Goal: Find contact information: Find contact information

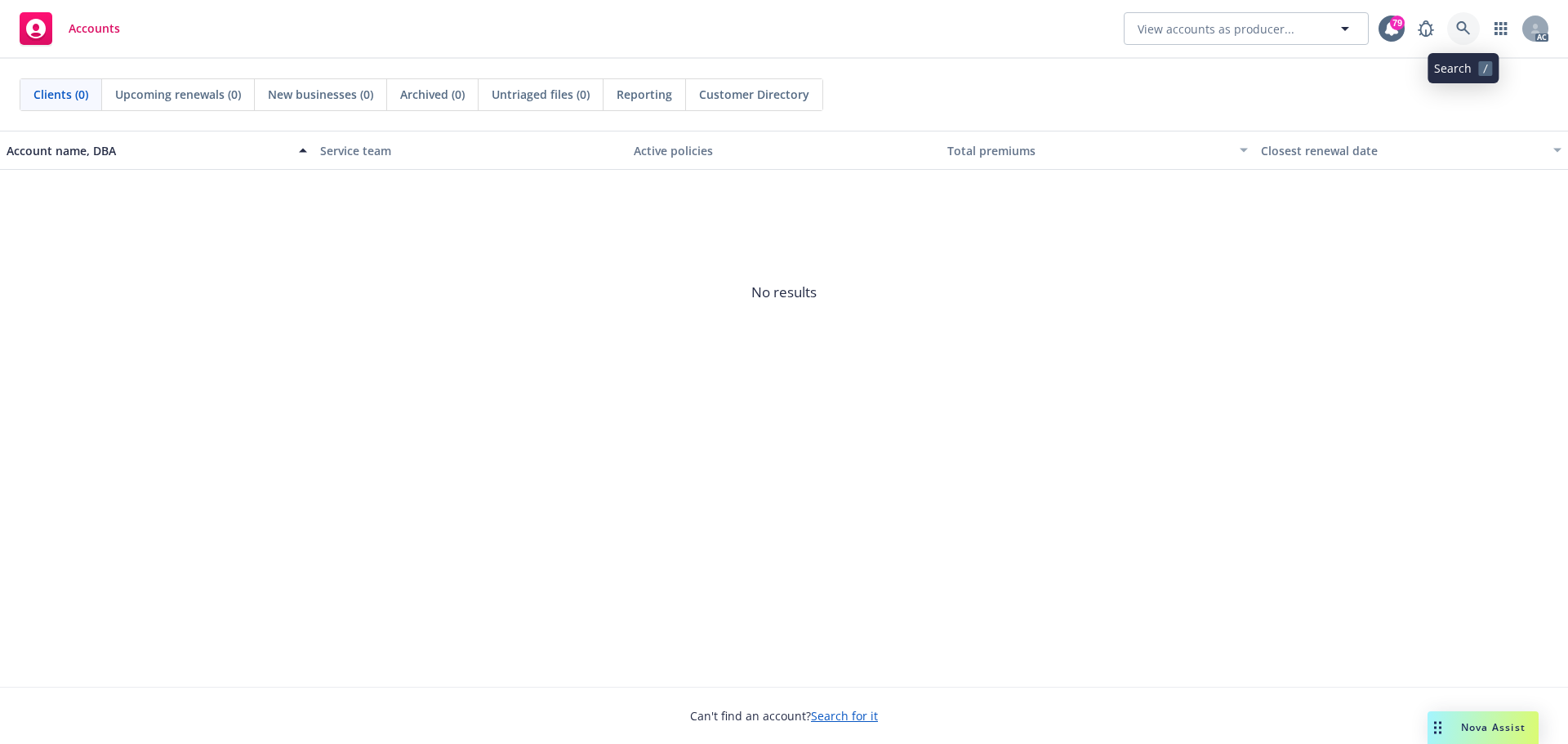
click at [1466, 21] on link at bounding box center [1463, 29] width 33 height 33
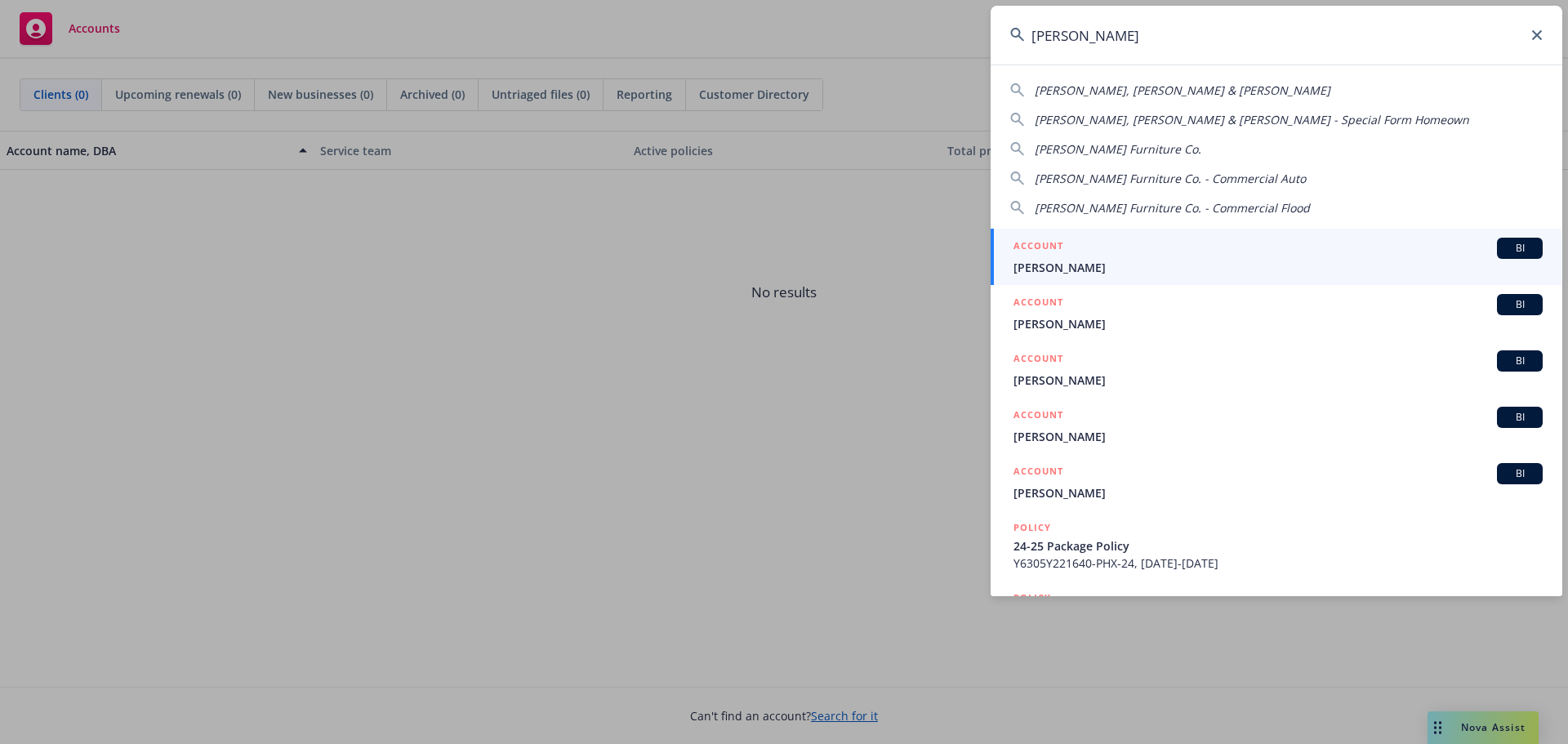
click at [1120, 145] on span "[PERSON_NAME] Furniture Co." at bounding box center [1118, 149] width 167 height 16
type input "[PERSON_NAME] Furniture Co."
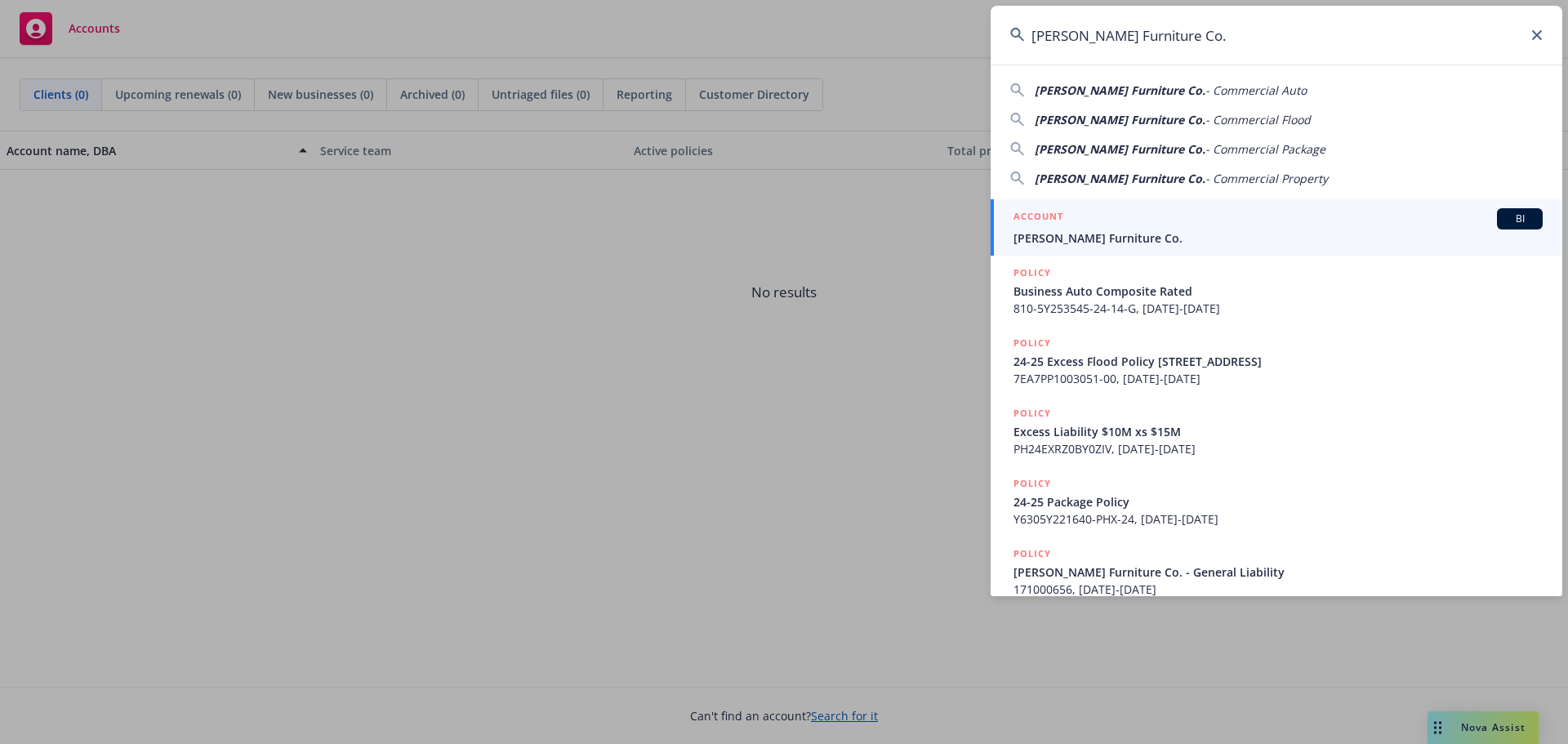
click at [1425, 218] on div "ACCOUNT BI" at bounding box center [1278, 219] width 529 height 22
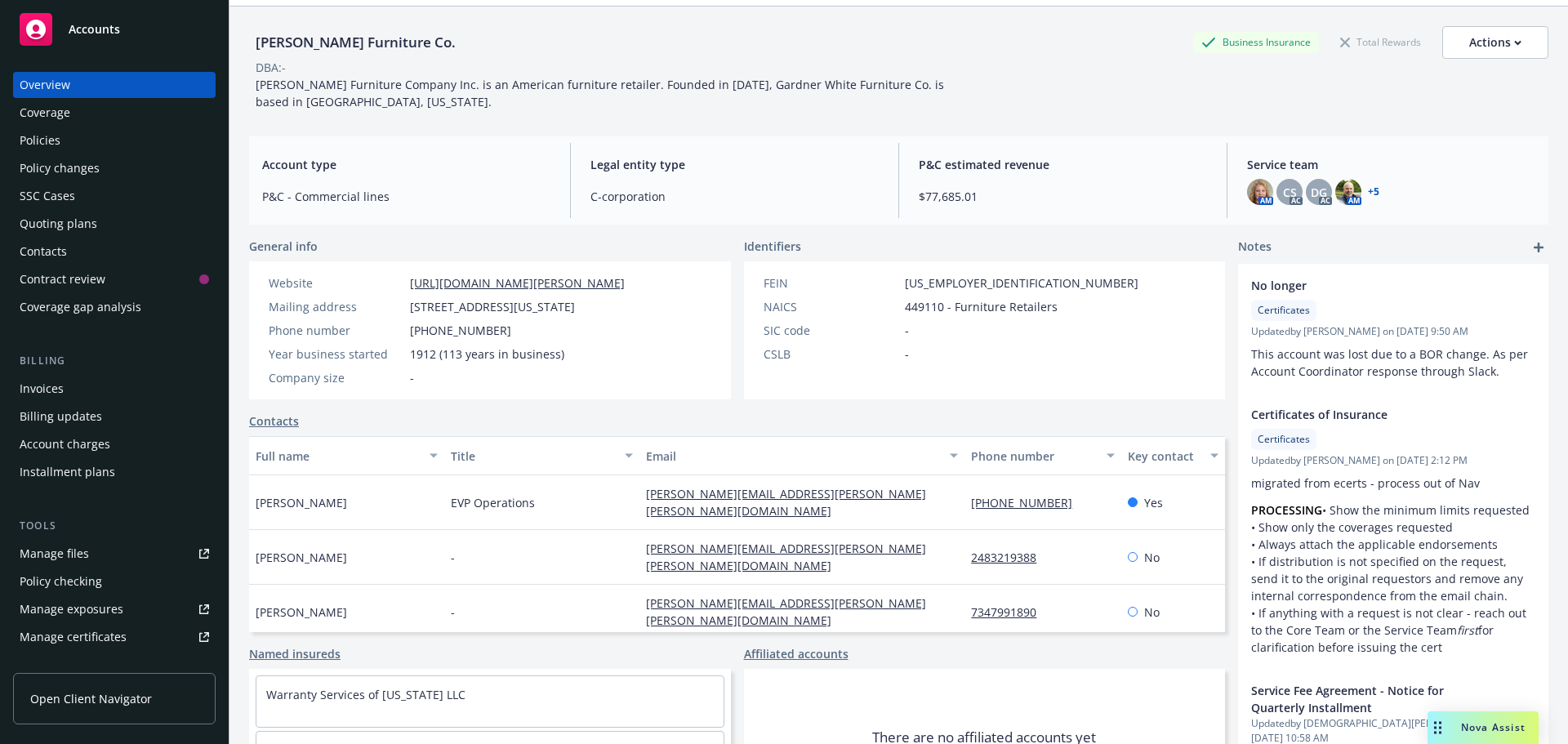
scroll to position [81, 0]
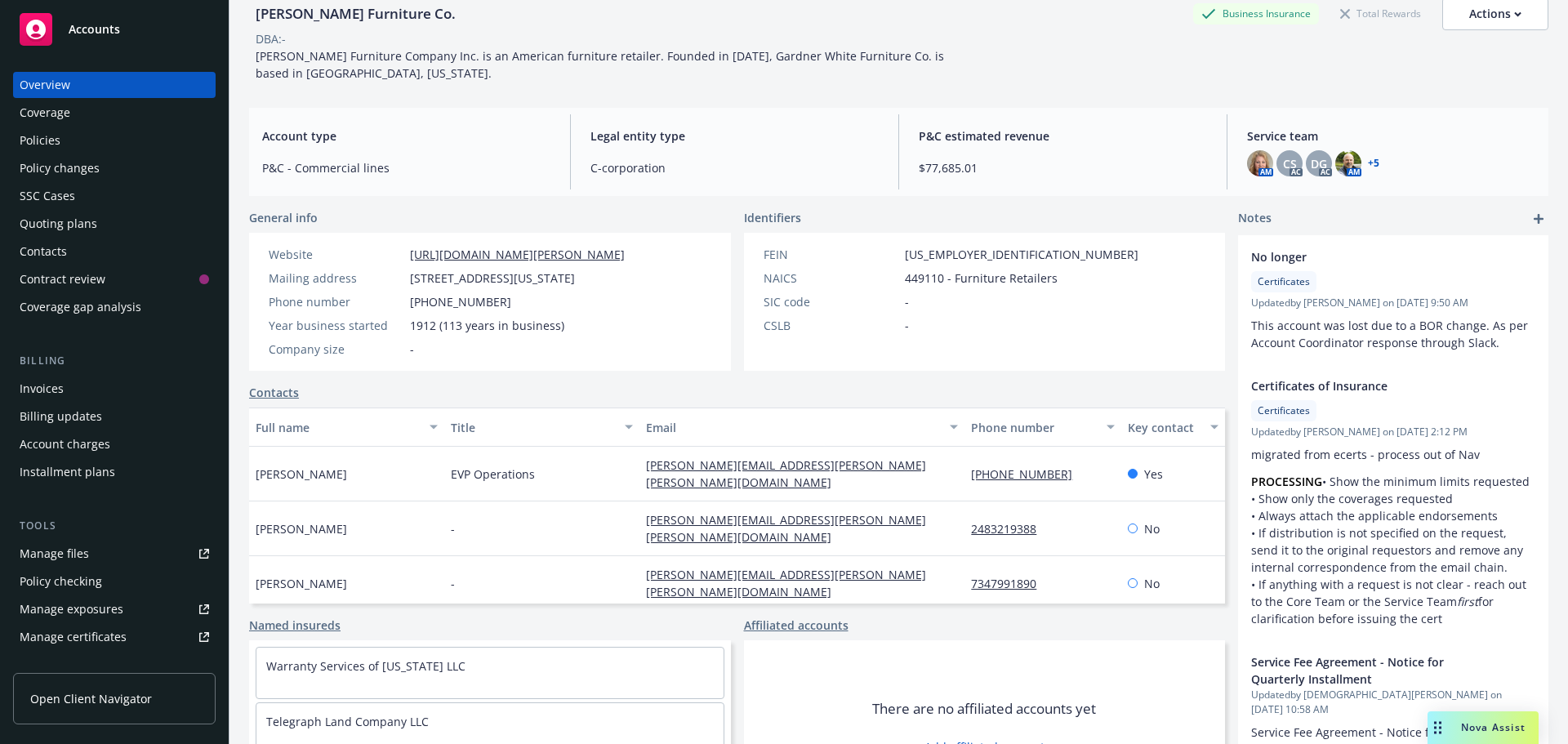
click at [60, 146] on div "Policies" at bounding box center [114, 140] width 189 height 26
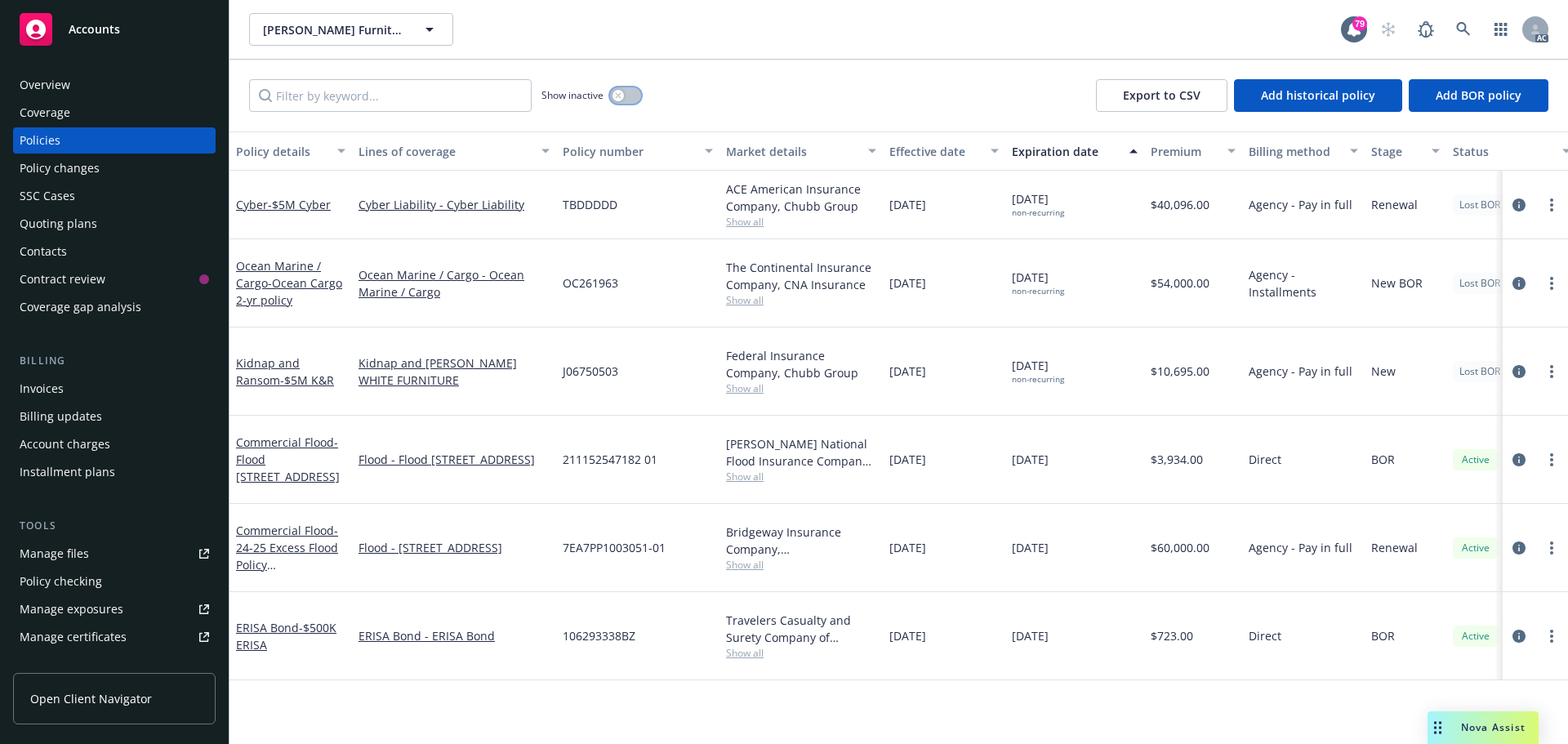
click at [641, 95] on button "button" at bounding box center [626, 95] width 31 height 16
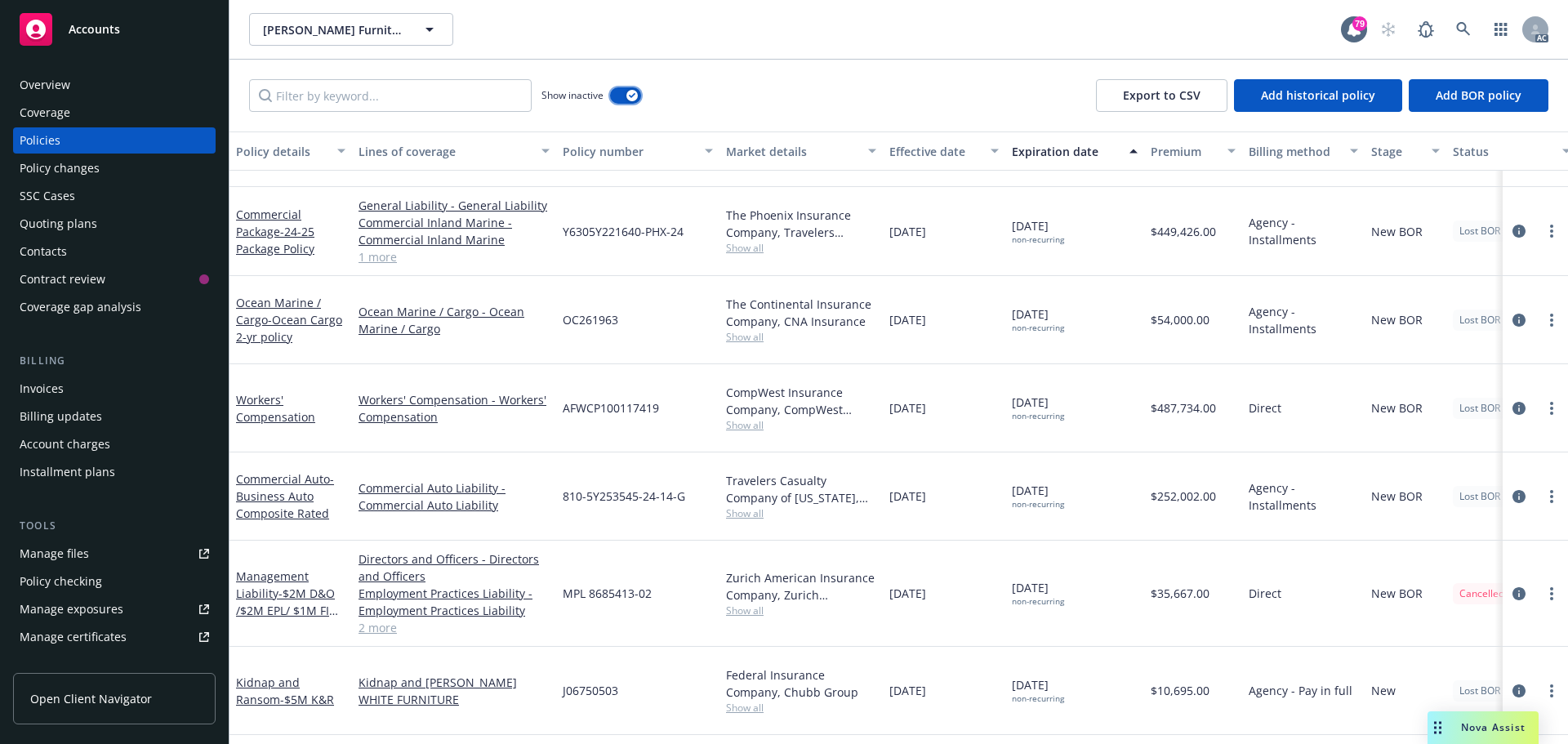
scroll to position [1058, 0]
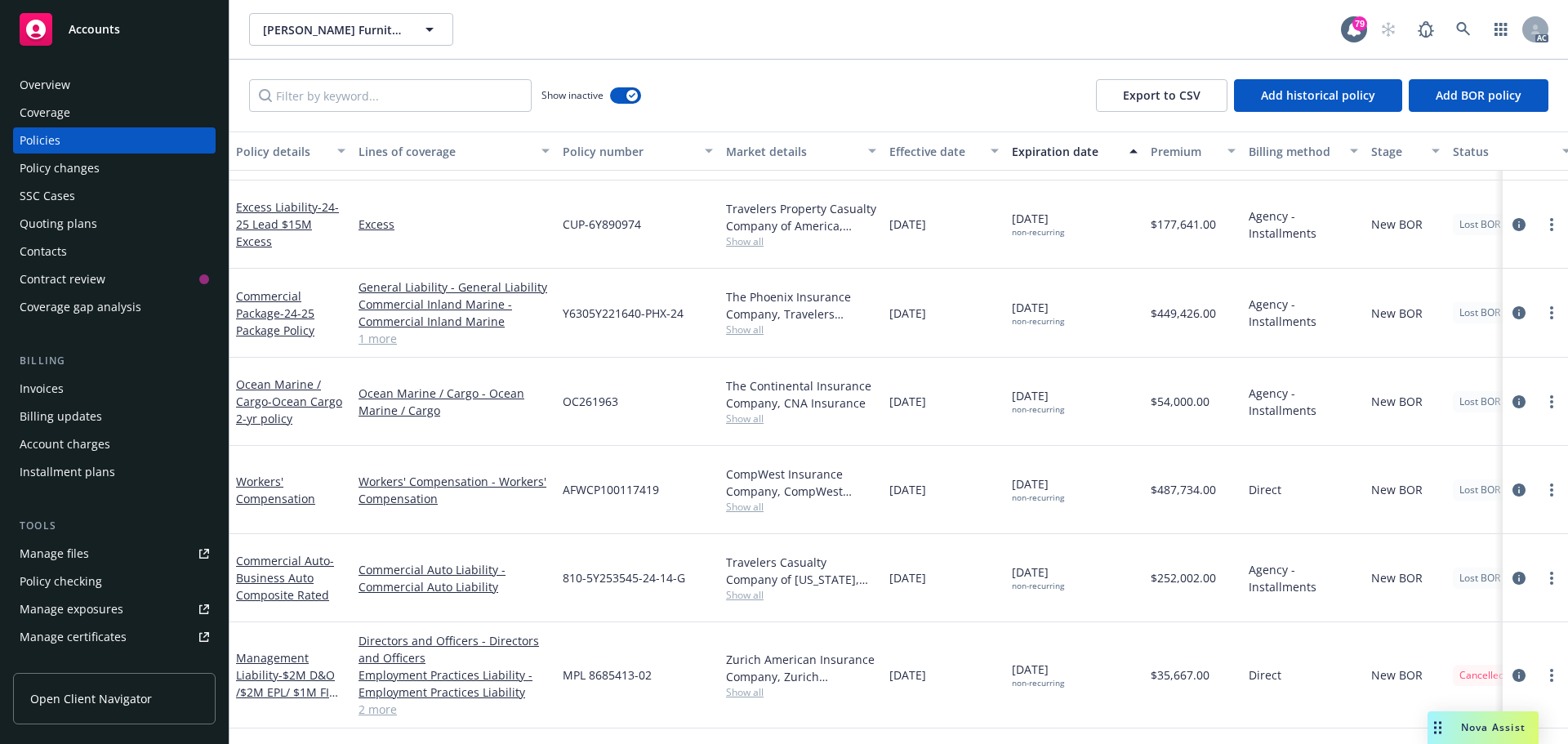
click at [384, 330] on link "1 more" at bounding box center [454, 339] width 191 height 17
click at [1472, 27] on link at bounding box center [1463, 29] width 33 height 33
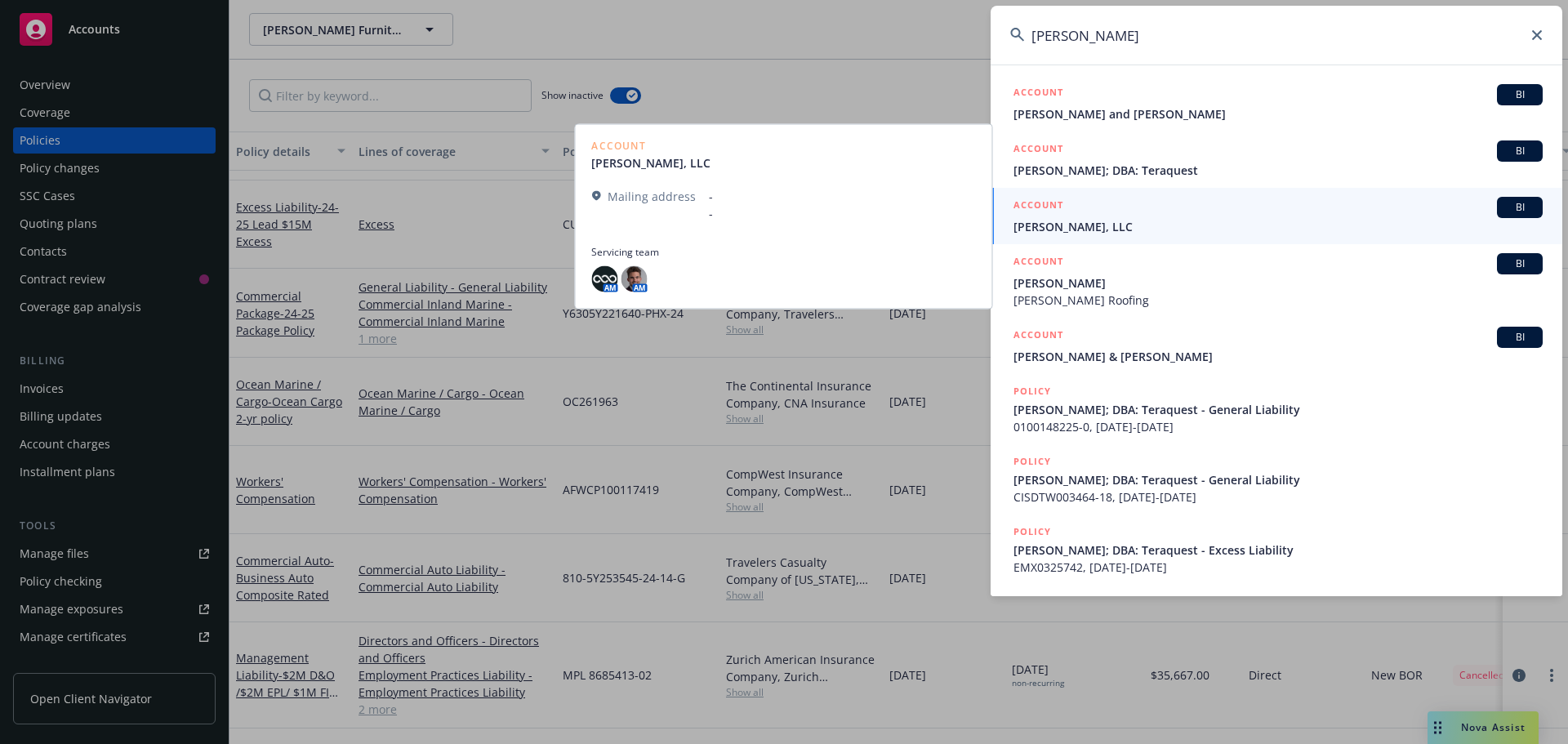
type input "[PERSON_NAME]"
click at [1199, 419] on span "0100148225-0, [DATE]-[DATE]" at bounding box center [1278, 427] width 529 height 17
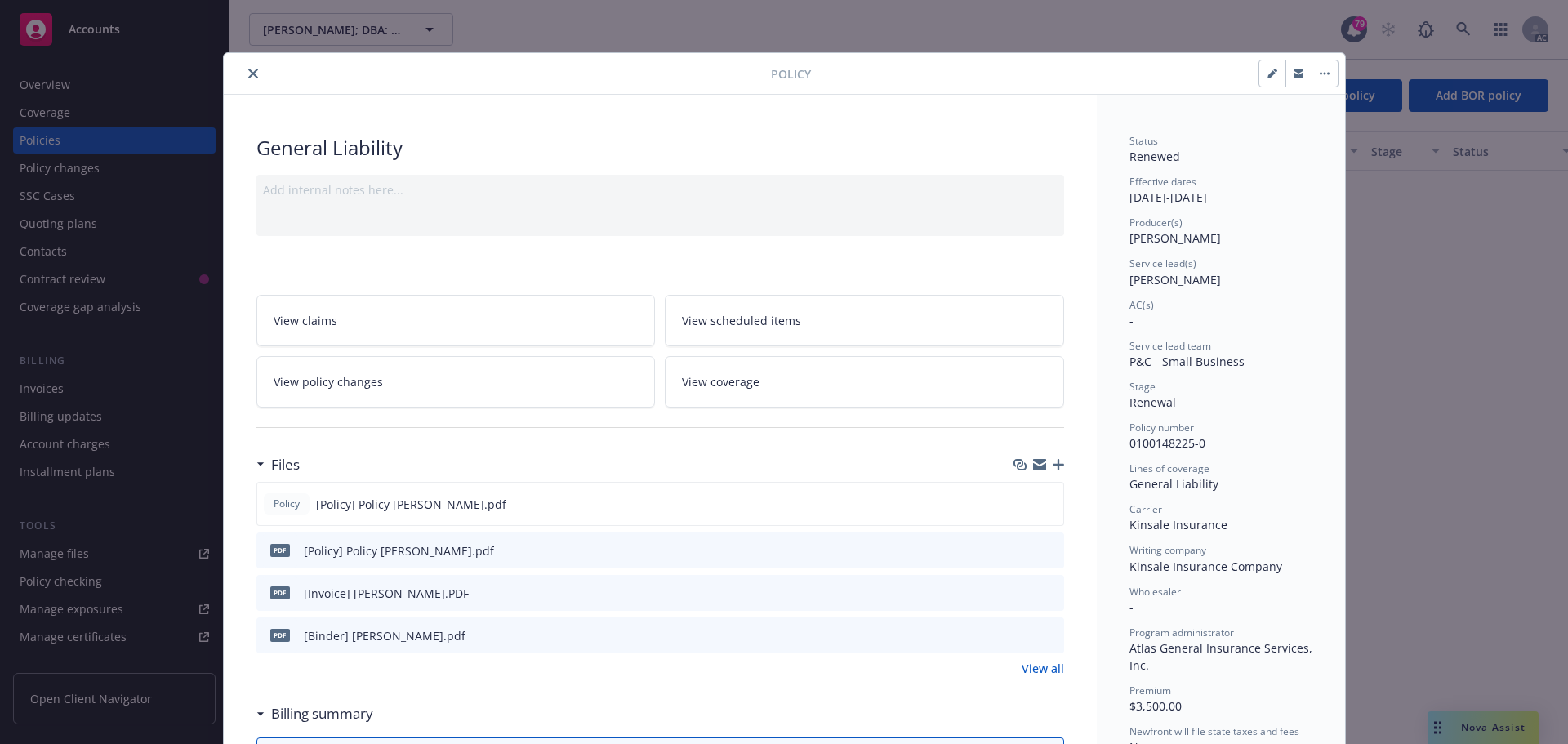
click at [248, 68] on icon "close" at bounding box center [252, 73] width 10 height 10
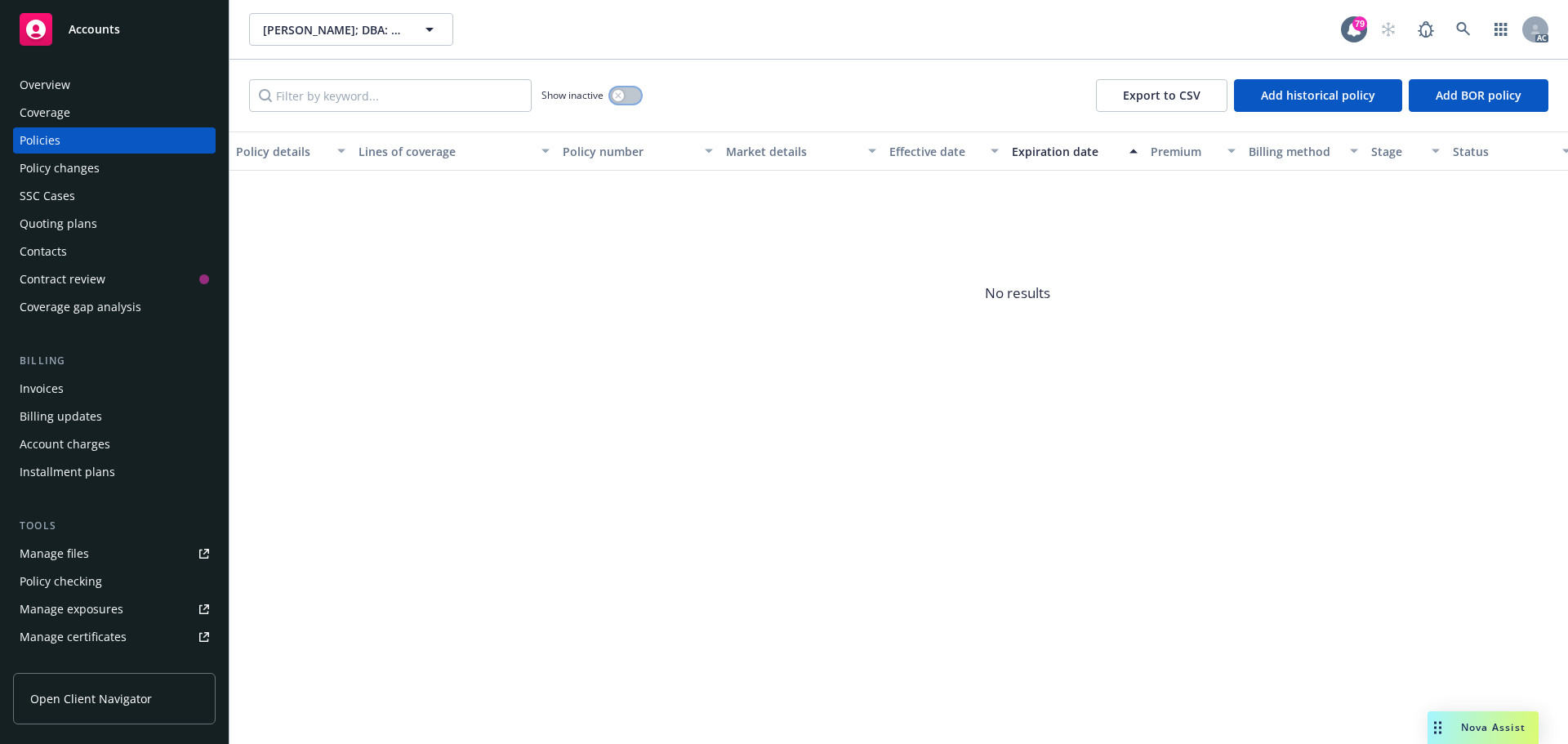
click at [622, 96] on div "button" at bounding box center [618, 95] width 11 height 11
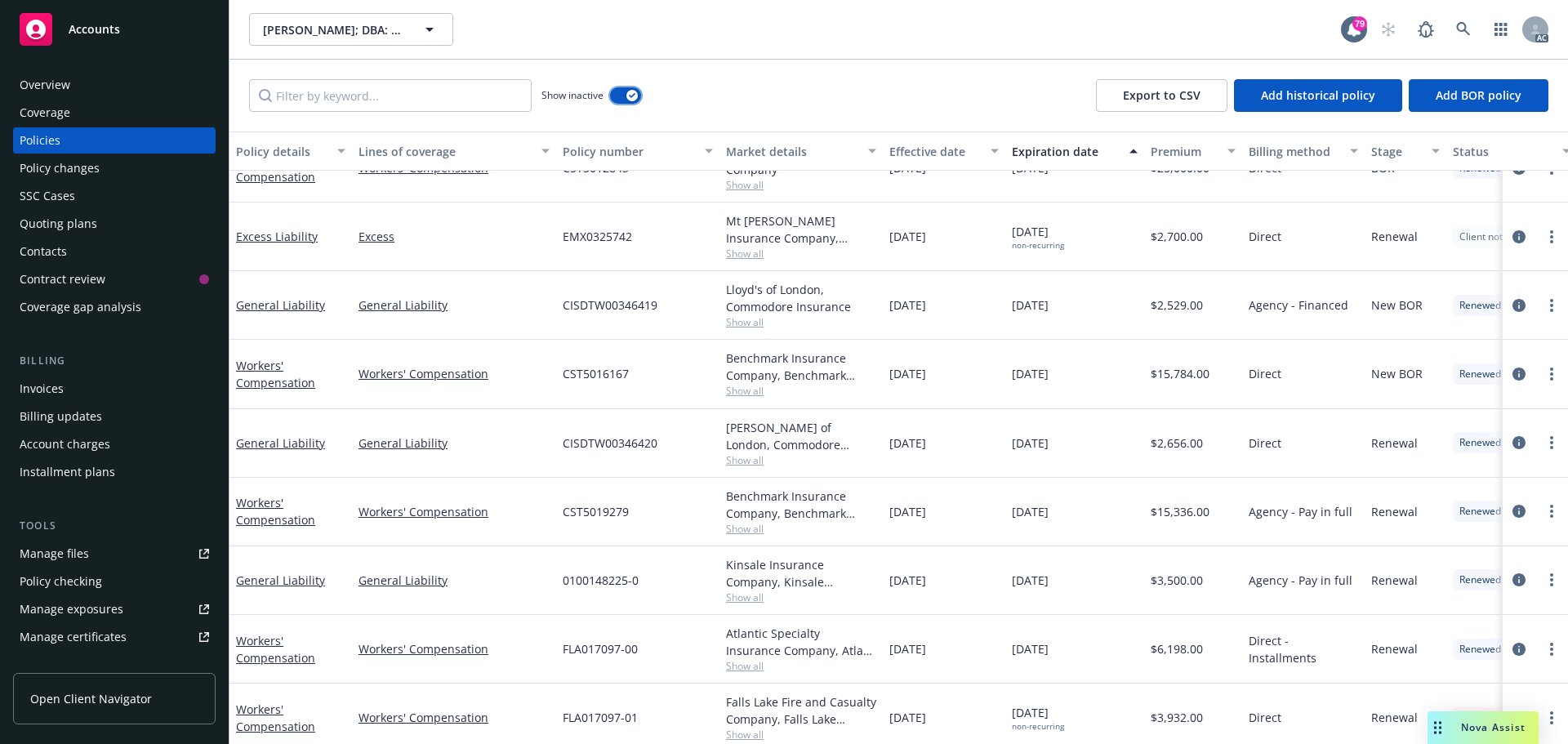
scroll to position [191, 0]
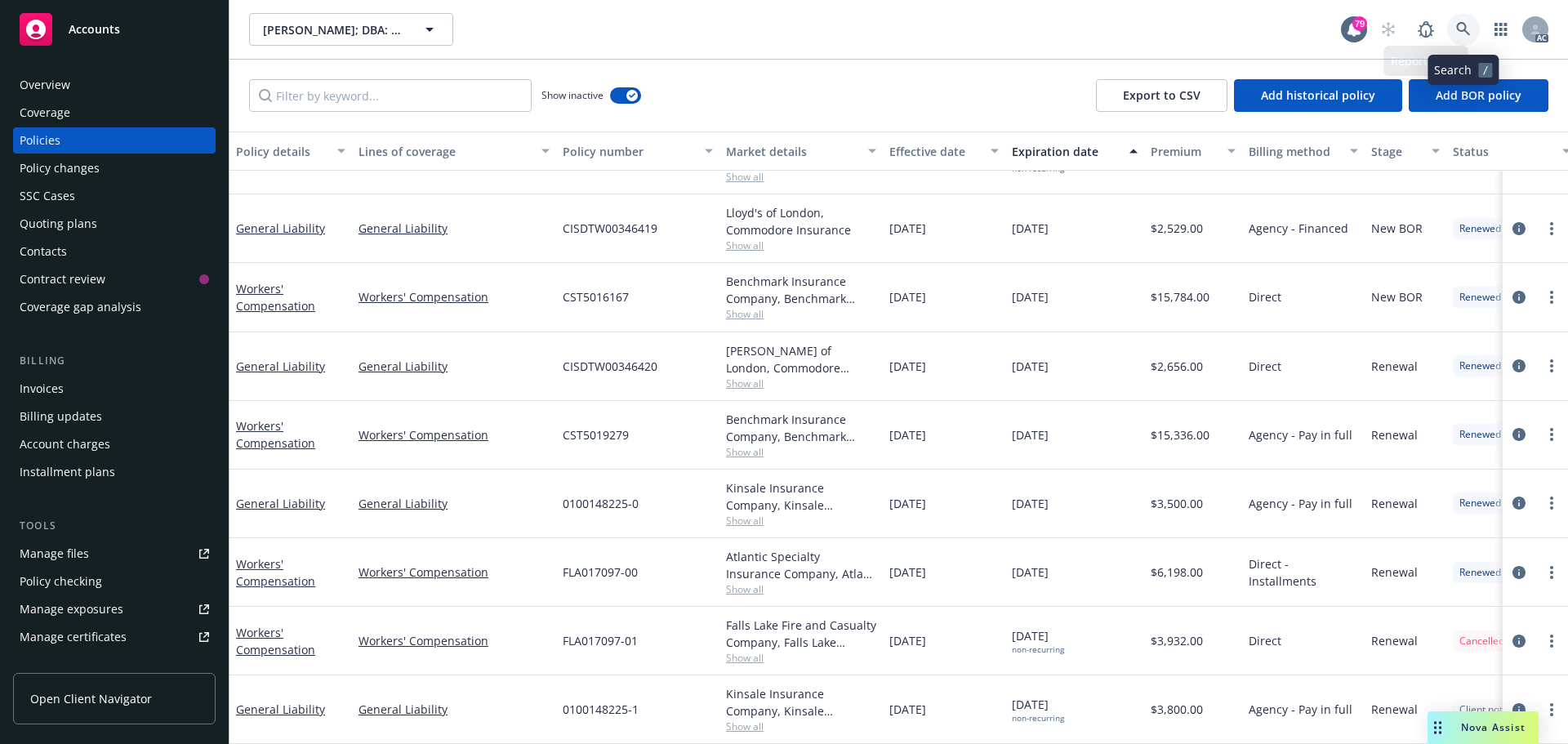
click at [1465, 35] on icon at bounding box center [1463, 29] width 15 height 15
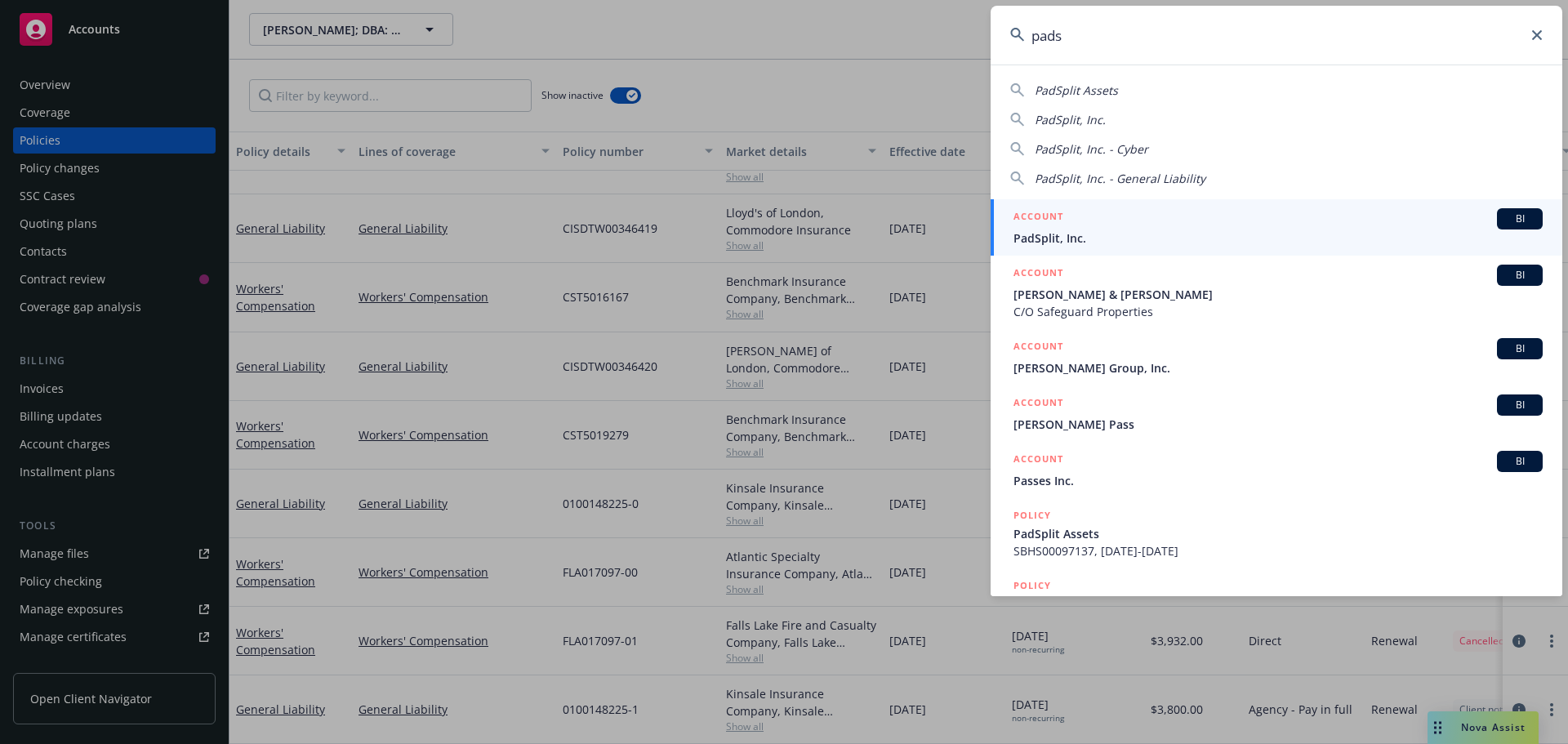
type input "pads"
click at [1206, 223] on div "ACCOUNT BI" at bounding box center [1278, 219] width 529 height 22
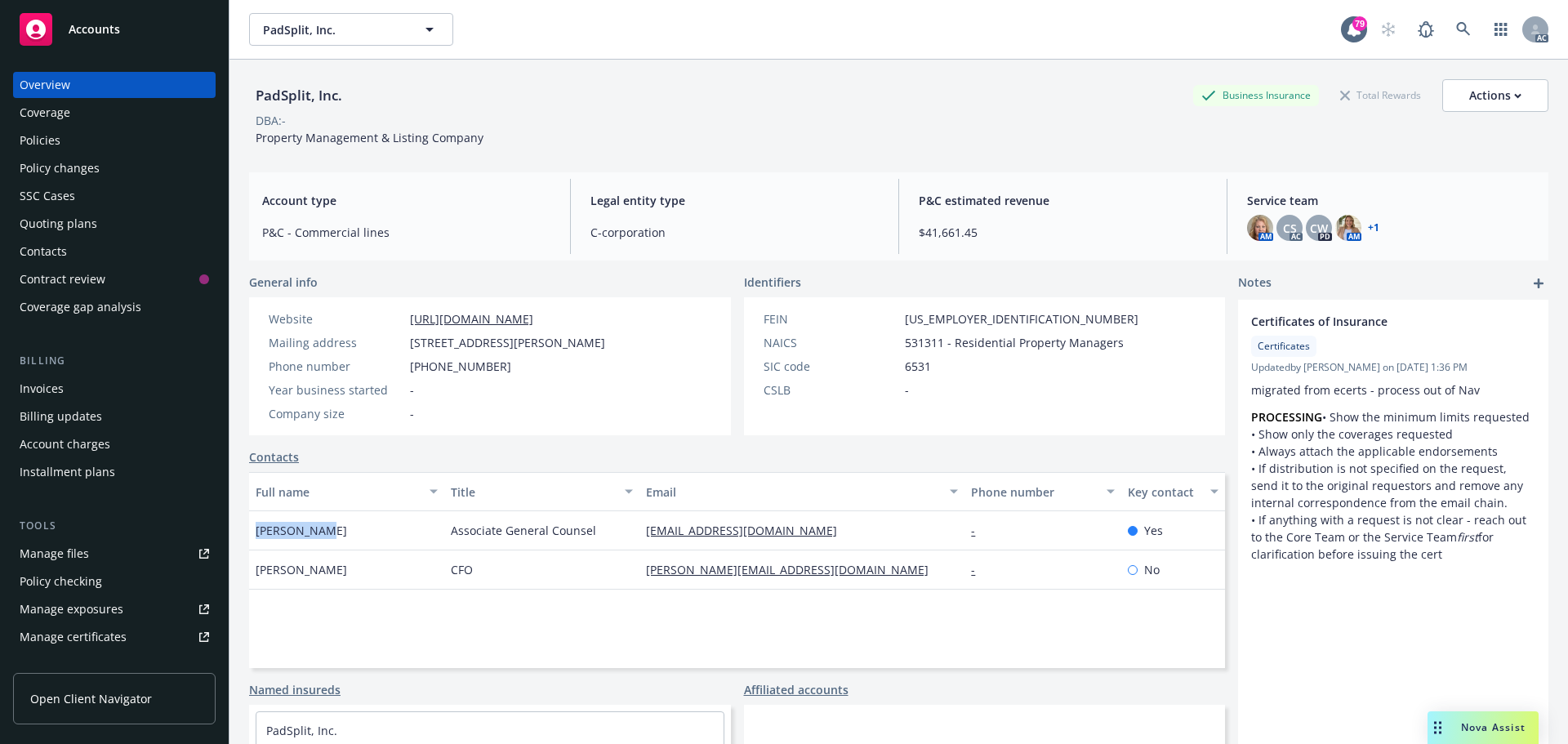
drag, startPoint x: 331, startPoint y: 529, endPoint x: 255, endPoint y: 536, distance: 76.3
click at [255, 536] on div "[PERSON_NAME]" at bounding box center [347, 530] width 195 height 39
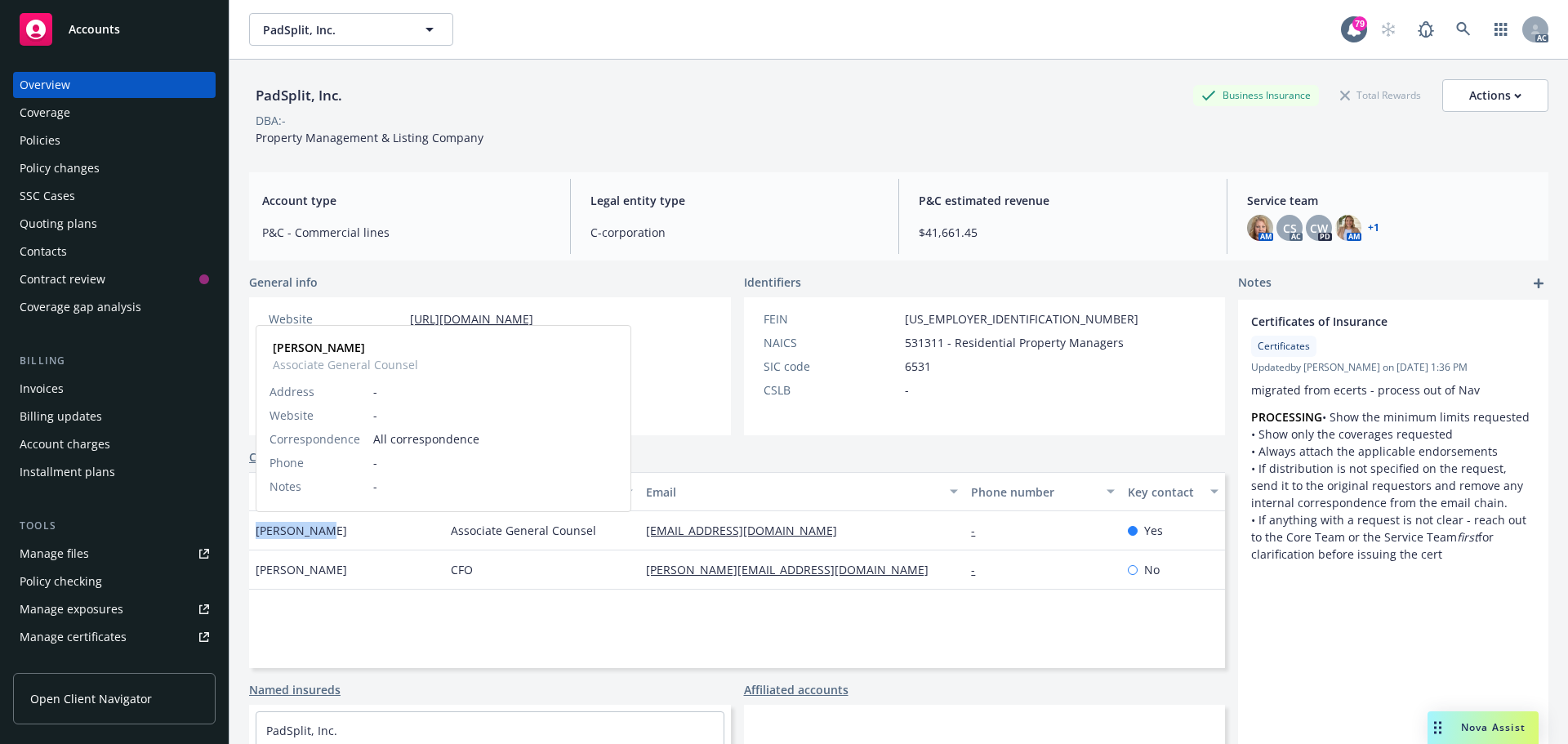
copy span "[PERSON_NAME]"
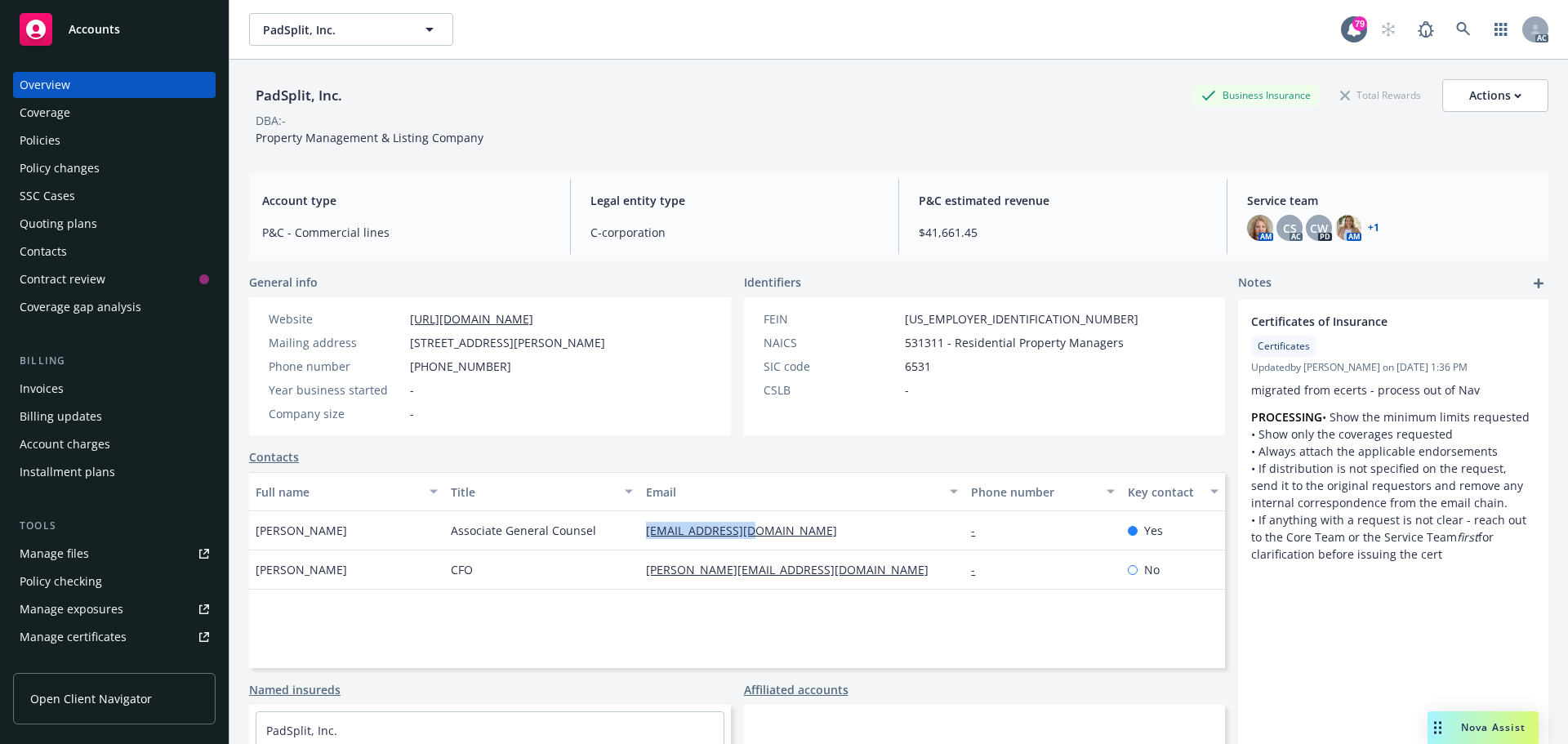
drag, startPoint x: 770, startPoint y: 529, endPoint x: 639, endPoint y: 529, distance: 131.0
click at [640, 529] on div "[EMAIL_ADDRESS][DOMAIN_NAME]" at bounding box center [802, 530] width 325 height 39
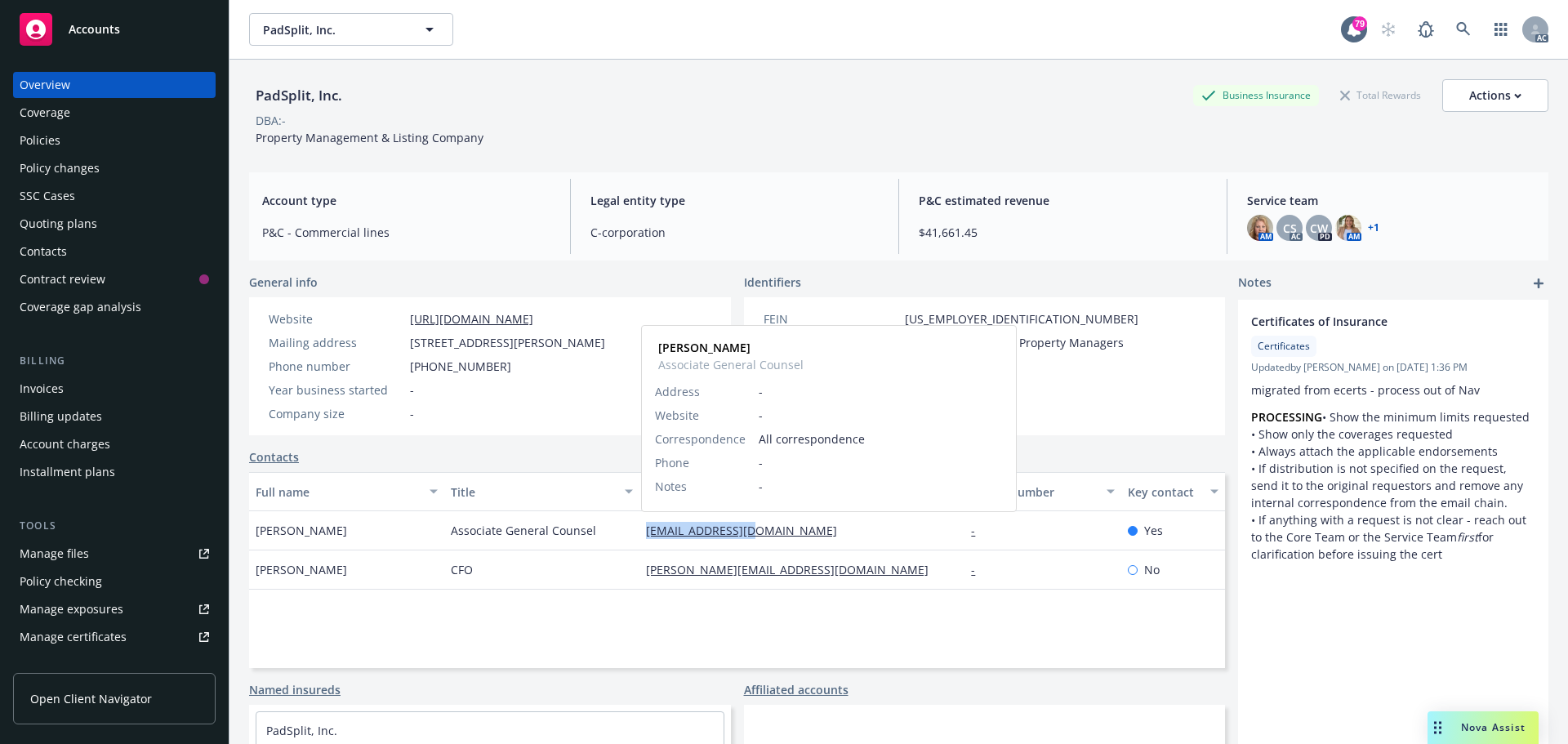
copy link "[EMAIL_ADDRESS][DOMAIN_NAME]"
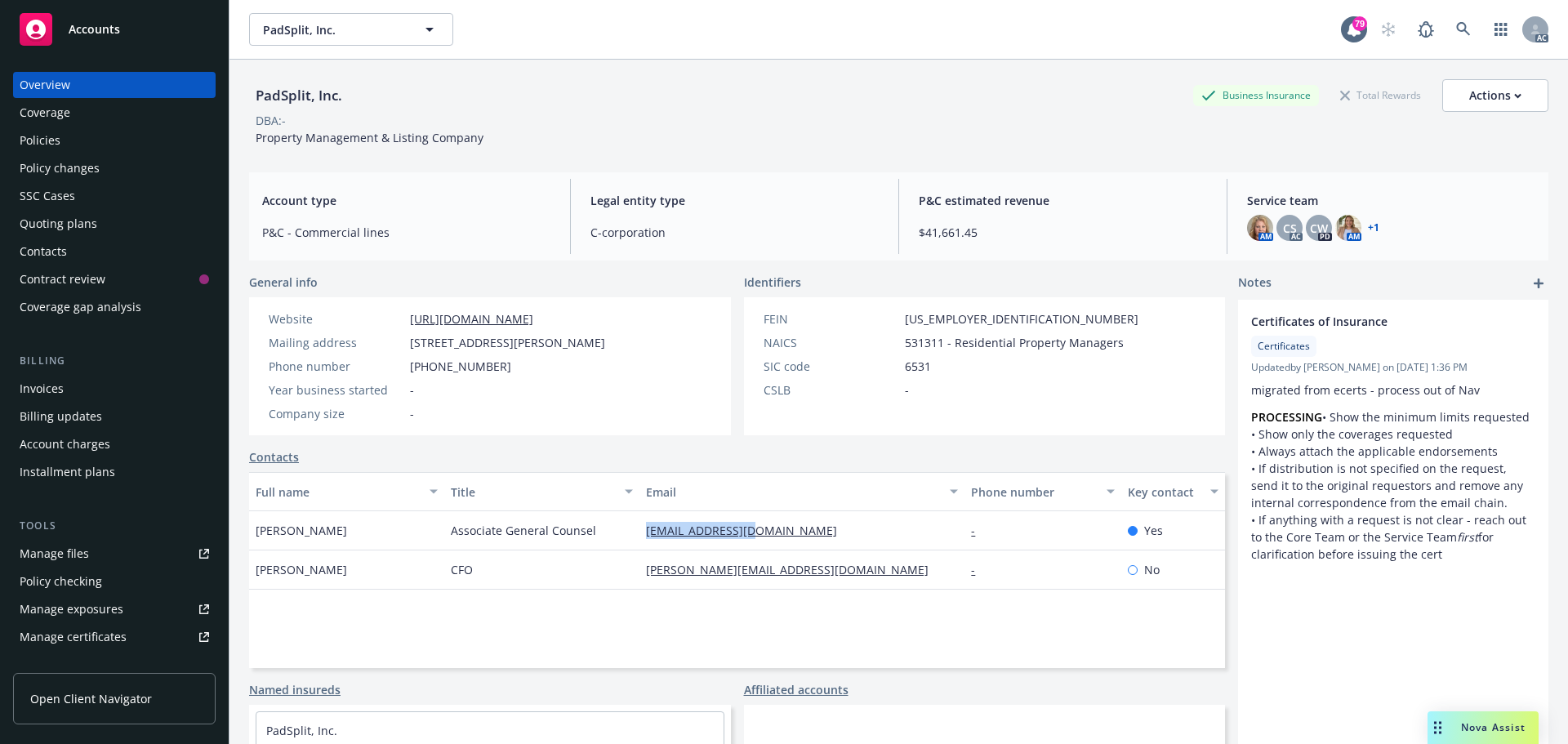
click at [61, 139] on div "Policies" at bounding box center [114, 140] width 189 height 26
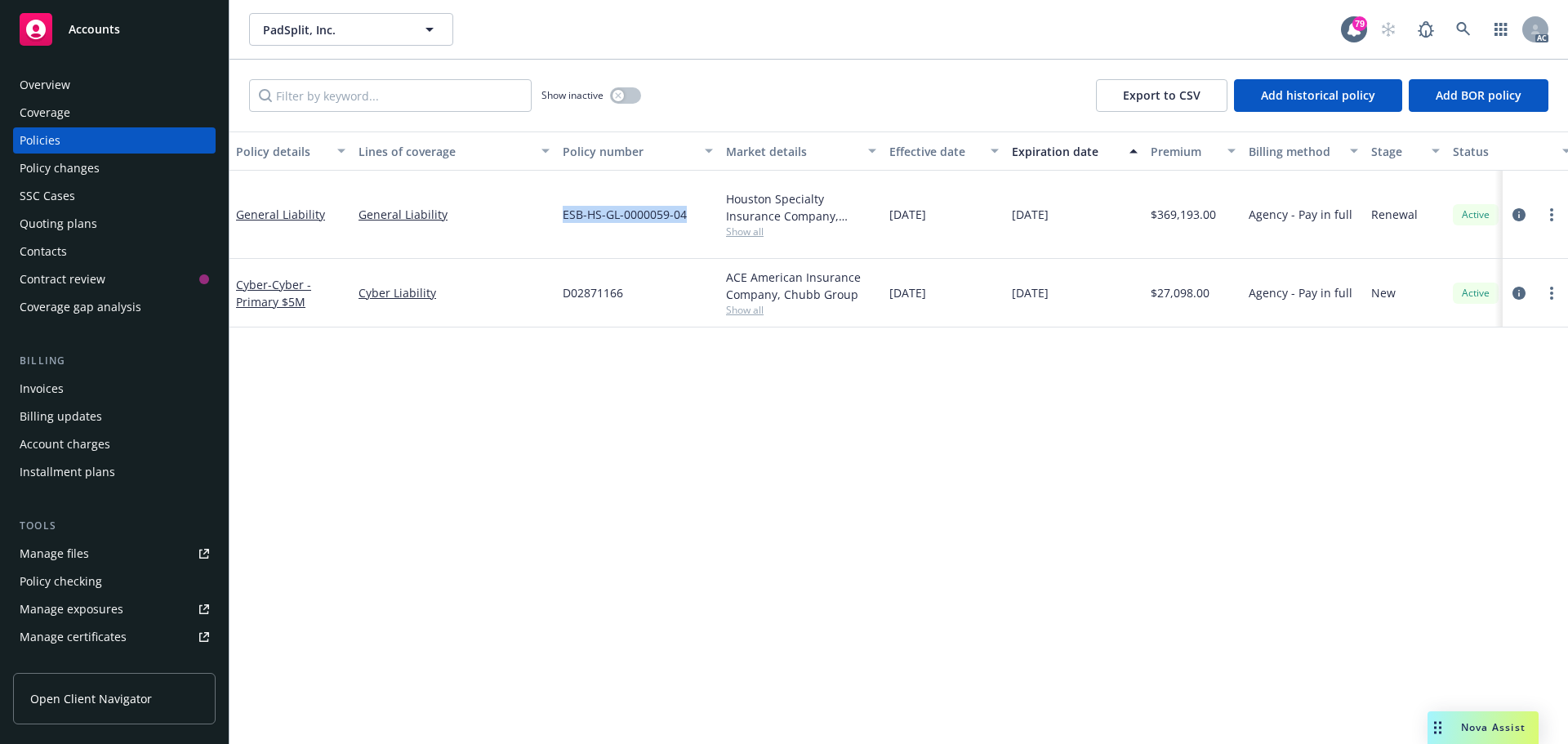
drag, startPoint x: 686, startPoint y: 209, endPoint x: 557, endPoint y: 209, distance: 129.0
click at [557, 209] on div "ESB-HS-GL-0000059-04" at bounding box center [637, 214] width 163 height 88
copy span "ESB-HS-GL-0000059-04"
click at [762, 225] on span "Show all" at bounding box center [801, 232] width 150 height 14
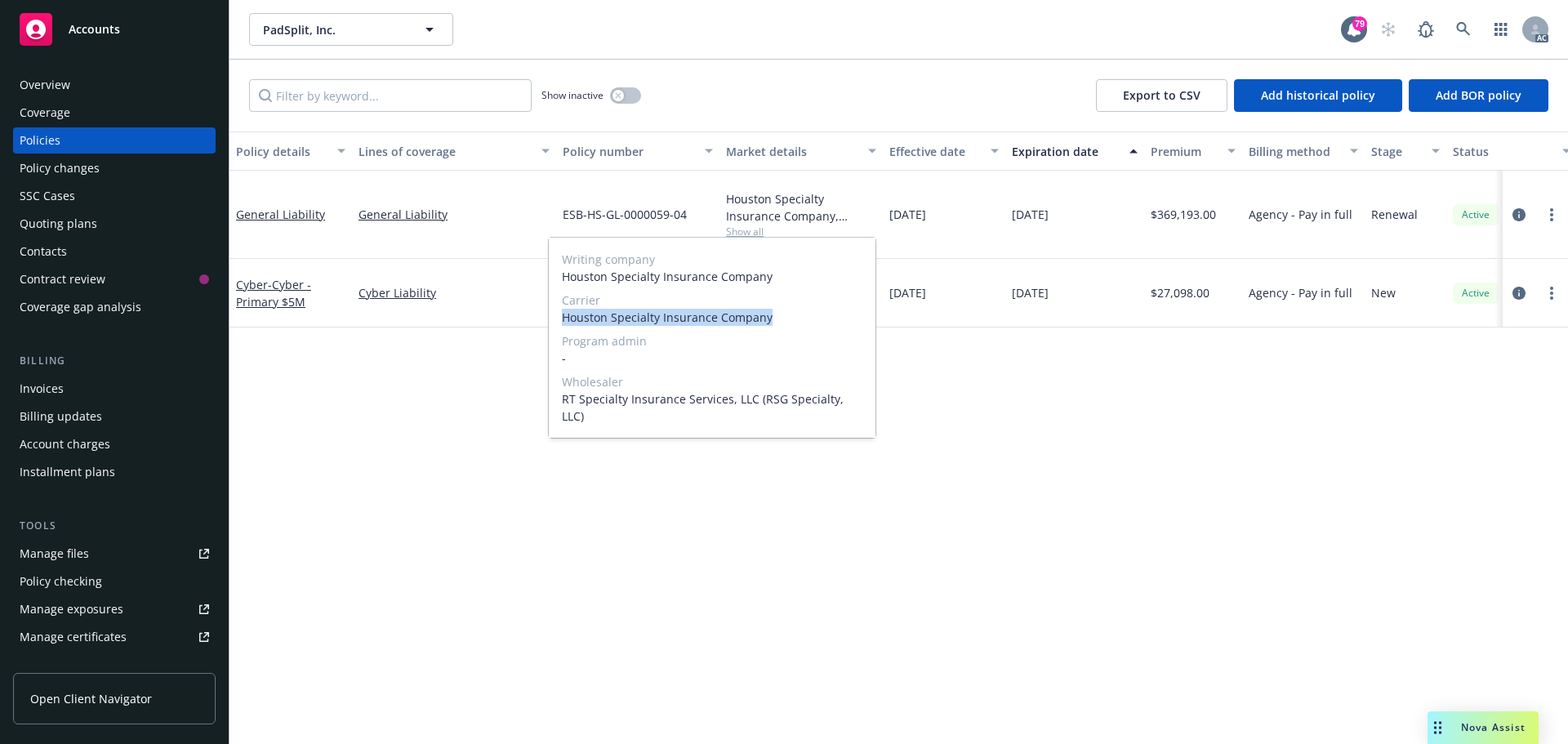
drag, startPoint x: 780, startPoint y: 319, endPoint x: 564, endPoint y: 320, distance: 216.0
click at [564, 320] on span "Houston Specialty Insurance Company" at bounding box center [712, 317] width 301 height 17
copy span "Houston Specialty Insurance Company"
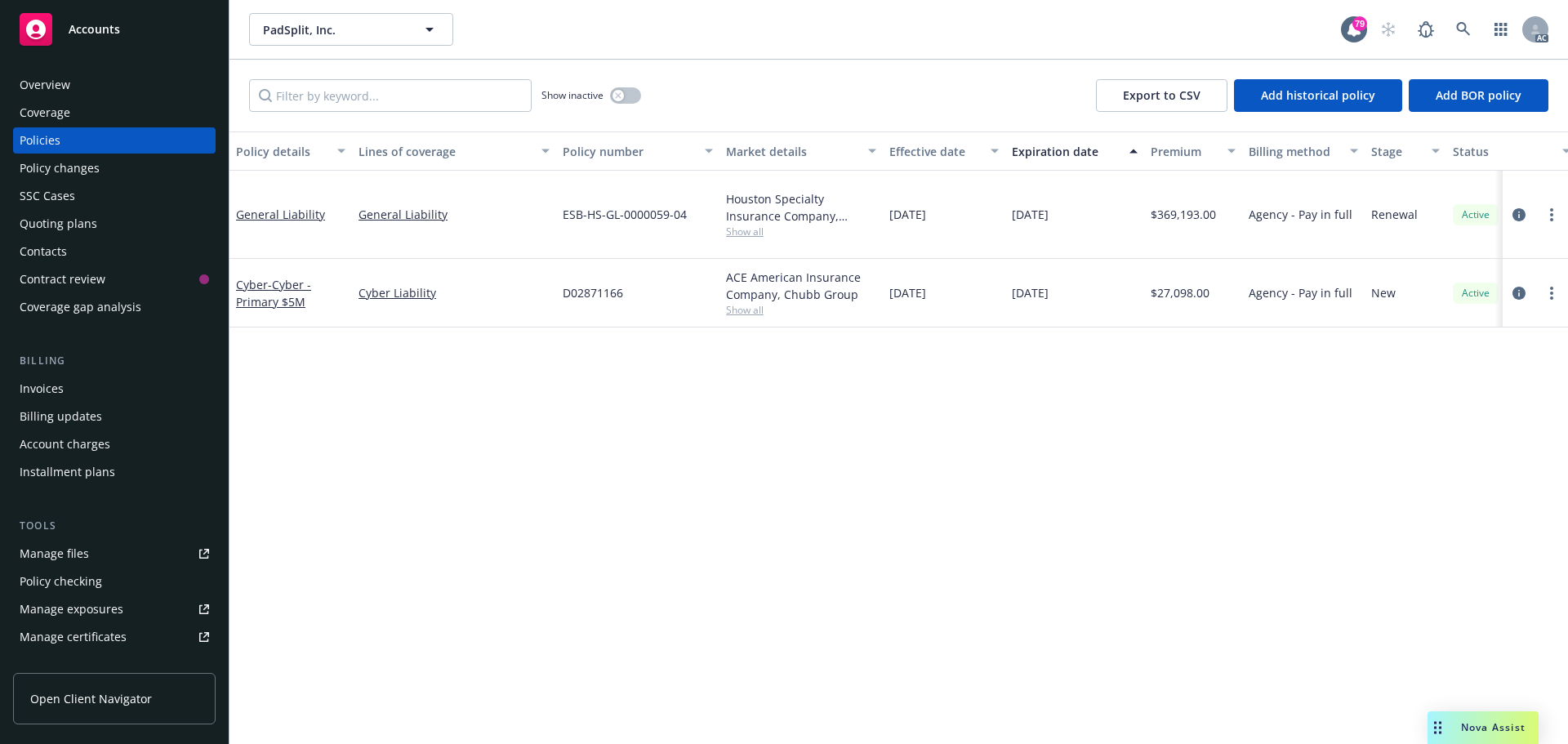
click at [65, 82] on div "Overview" at bounding box center [45, 85] width 51 height 26
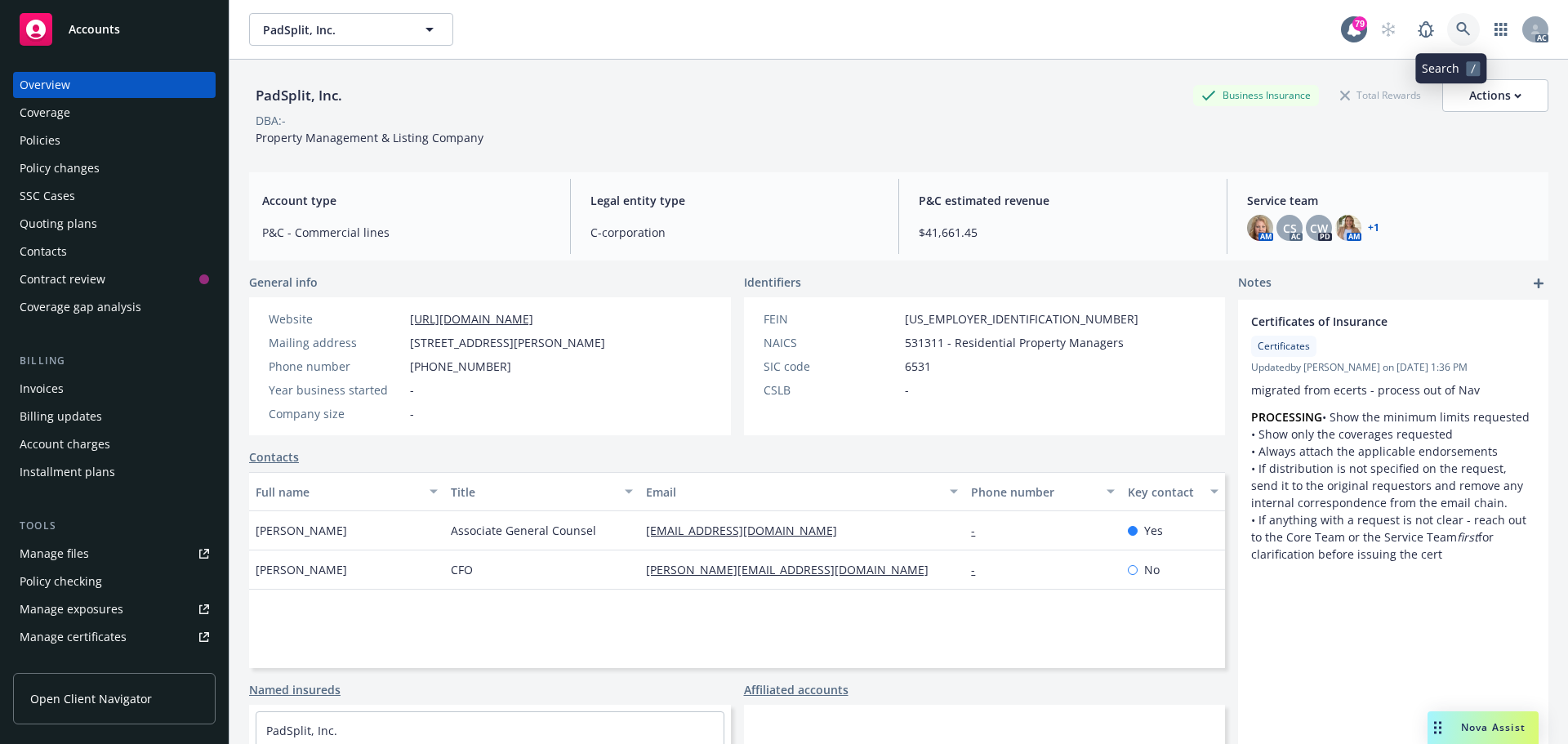
click at [1456, 27] on icon at bounding box center [1463, 29] width 15 height 15
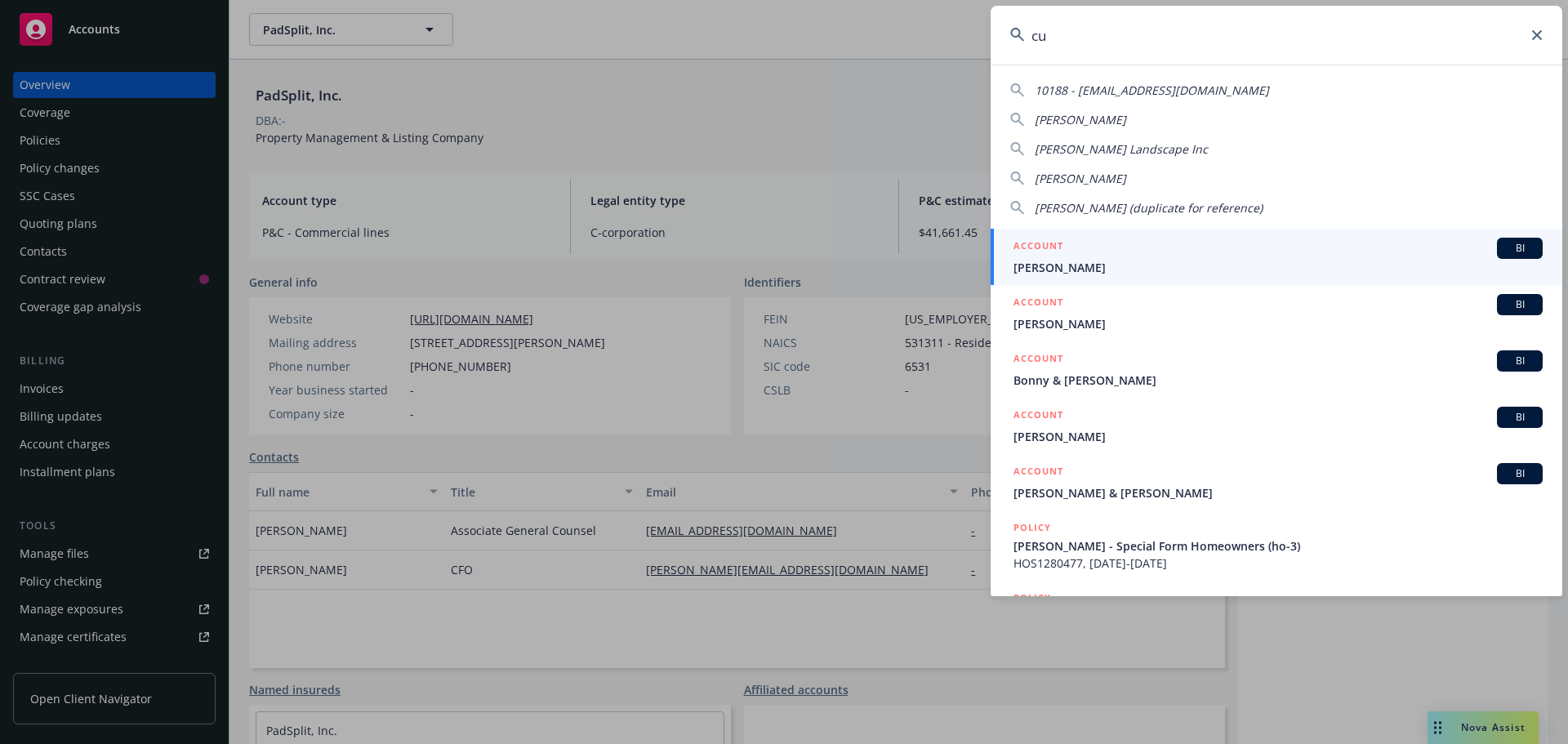
type input "c"
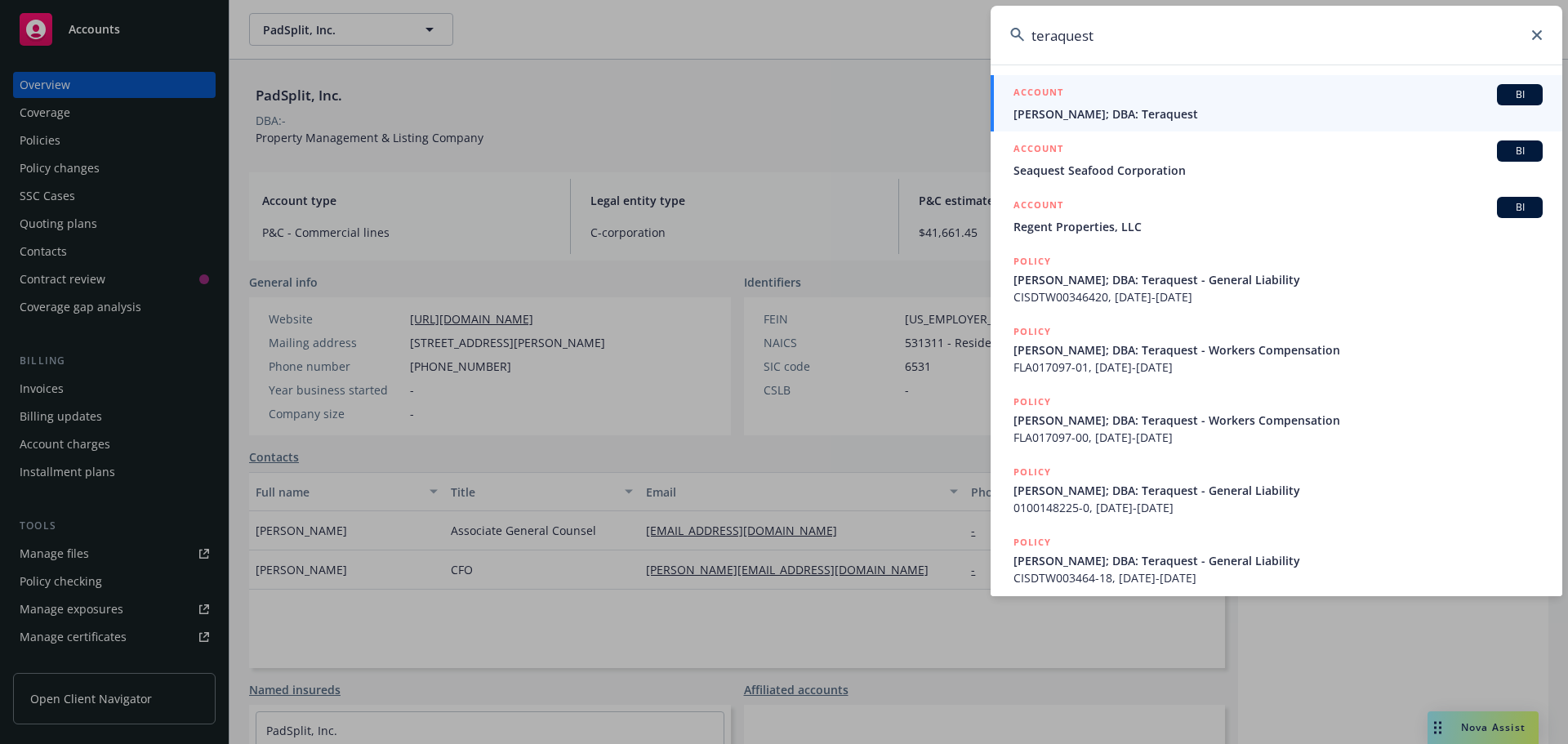
type input "teraquest"
click at [1112, 106] on span "[PERSON_NAME]; DBA: Teraquest" at bounding box center [1278, 114] width 529 height 17
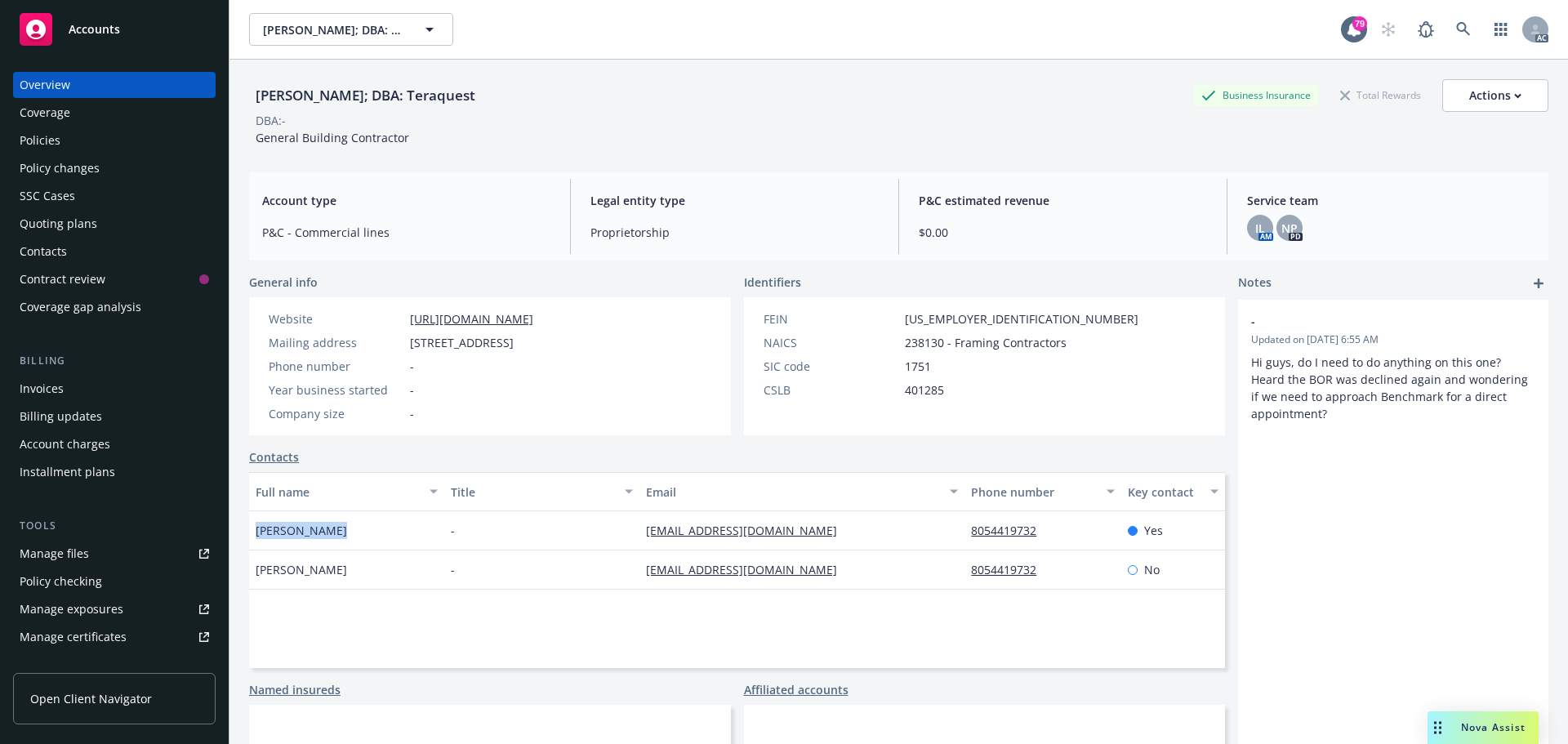
drag, startPoint x: 337, startPoint y: 534, endPoint x: 254, endPoint y: 536, distance: 83.0
click at [254, 536] on div "[PERSON_NAME]" at bounding box center [347, 530] width 195 height 39
copy span "[PERSON_NAME]"
click at [812, 519] on div "[EMAIL_ADDRESS][DOMAIN_NAME]" at bounding box center [802, 530] width 325 height 39
drag, startPoint x: 765, startPoint y: 531, endPoint x: 651, endPoint y: 529, distance: 114.0
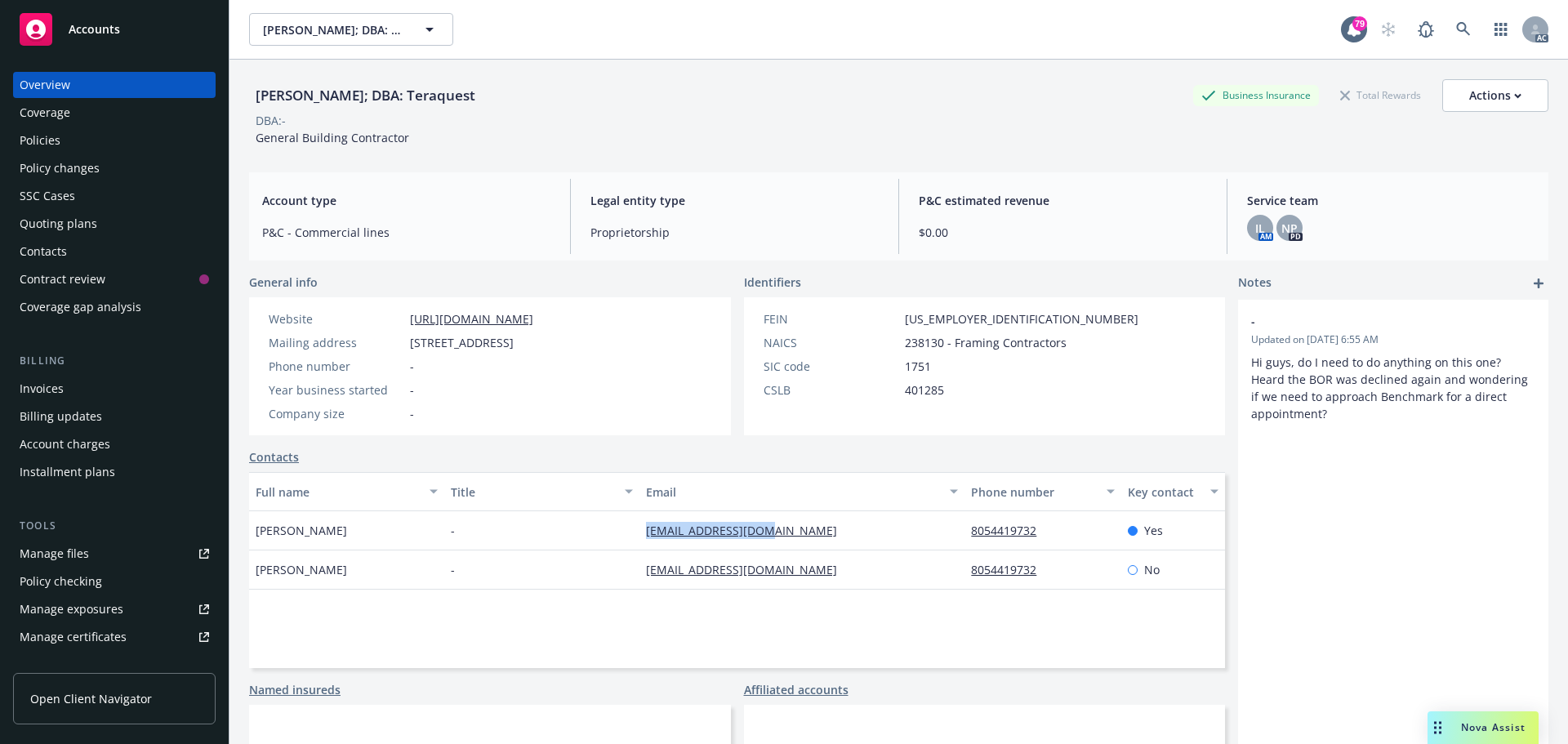
click at [640, 531] on div "[EMAIL_ADDRESS][DOMAIN_NAME]" at bounding box center [802, 530] width 325 height 39
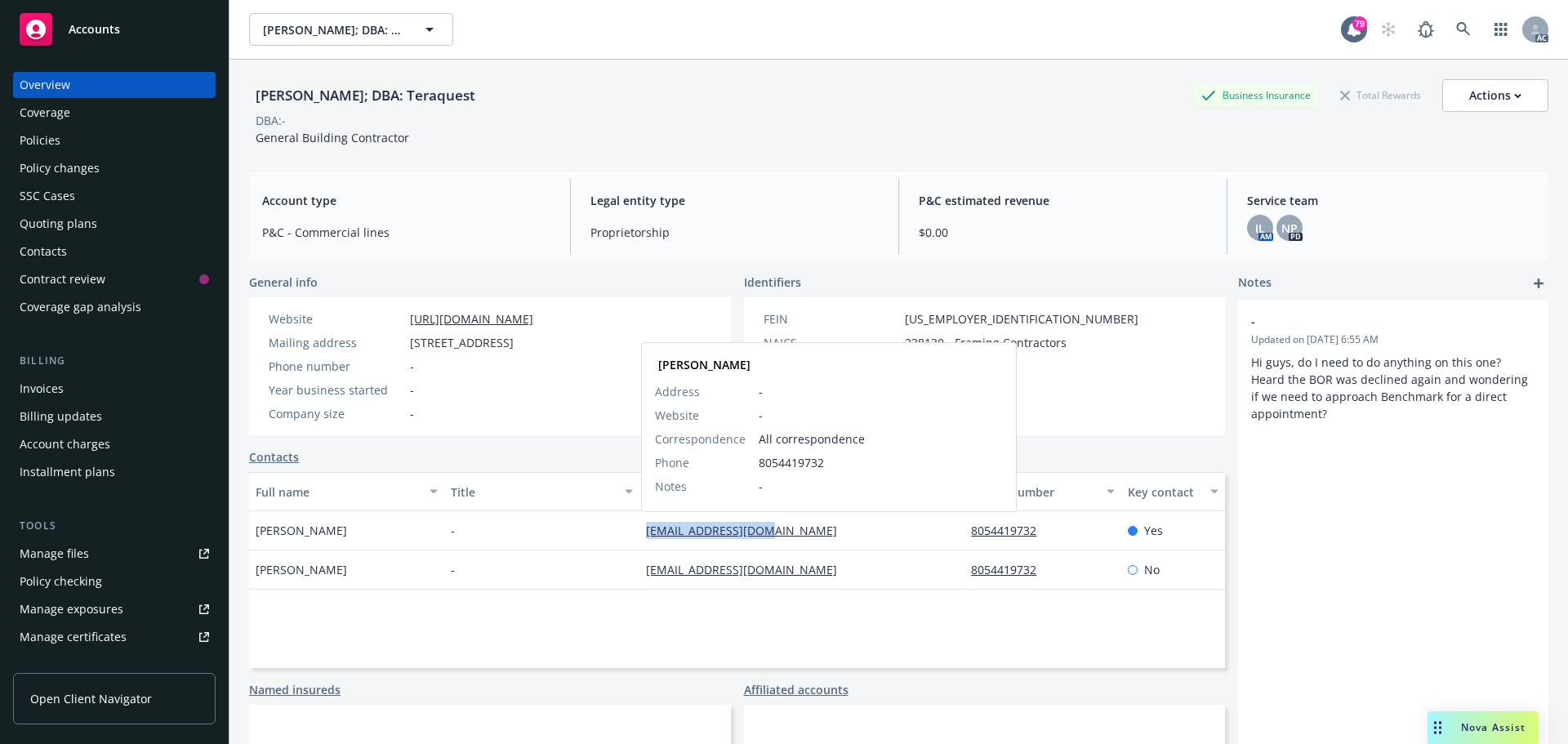
copy link "[EMAIL_ADDRESS][DOMAIN_NAME]"
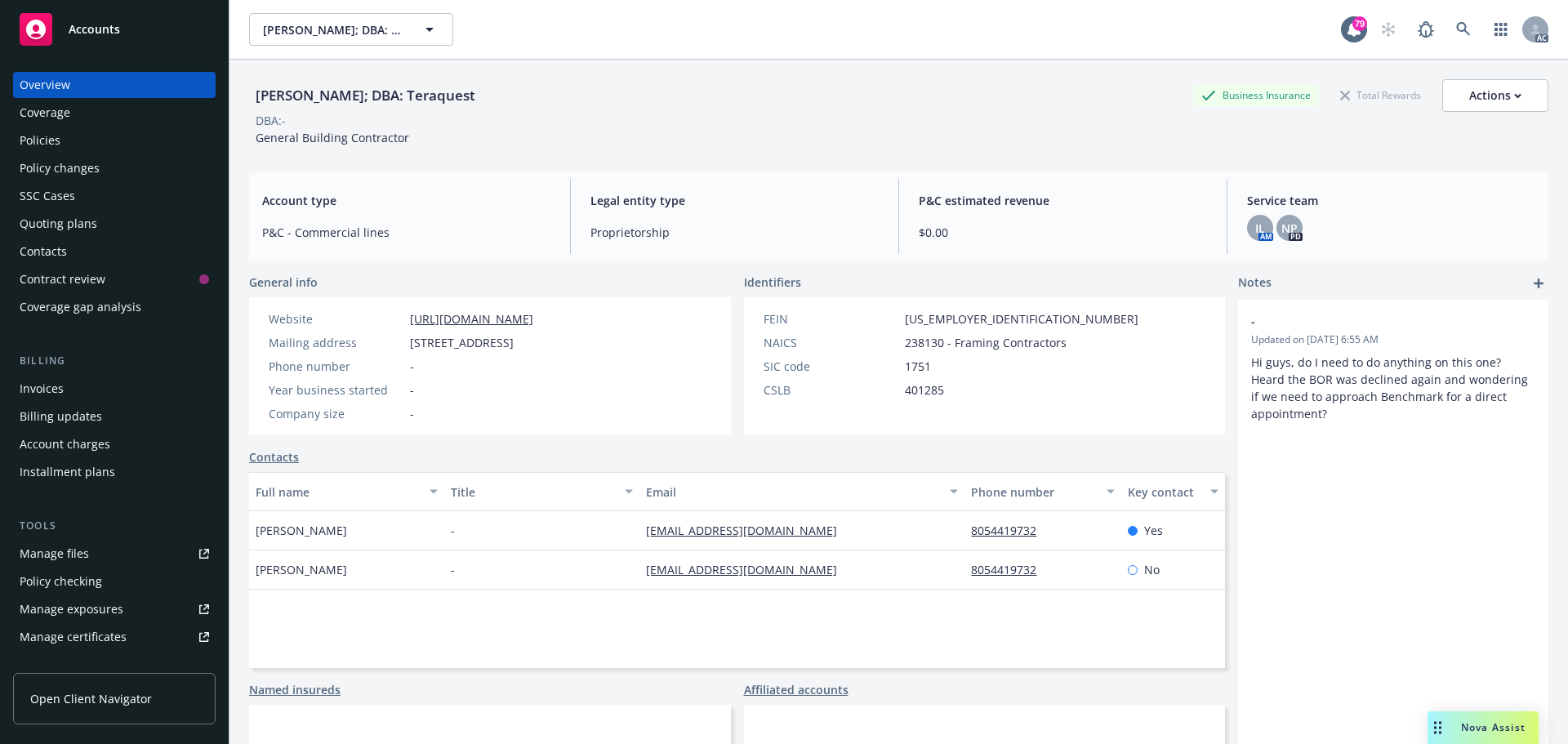
click at [1042, 536] on div "8054419732" at bounding box center [1042, 530] width 156 height 39
drag, startPoint x: 1061, startPoint y: 532, endPoint x: 959, endPoint y: 531, distance: 102.0
click at [951, 531] on div "[PERSON_NAME] - [EMAIL_ADDRESS][DOMAIN_NAME] 8054419732 Yes" at bounding box center [736, 530] width 976 height 39
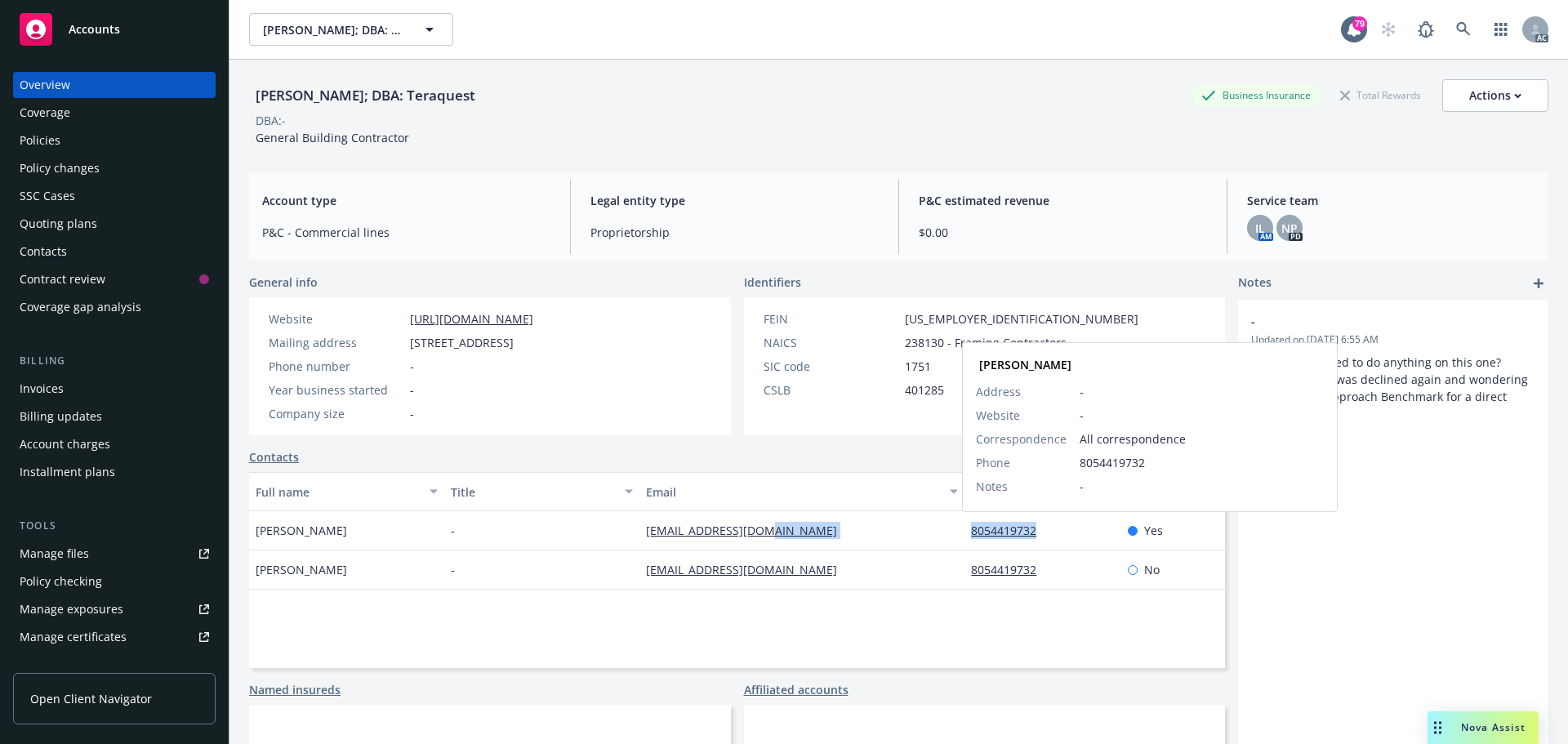
copy div "8054419732"
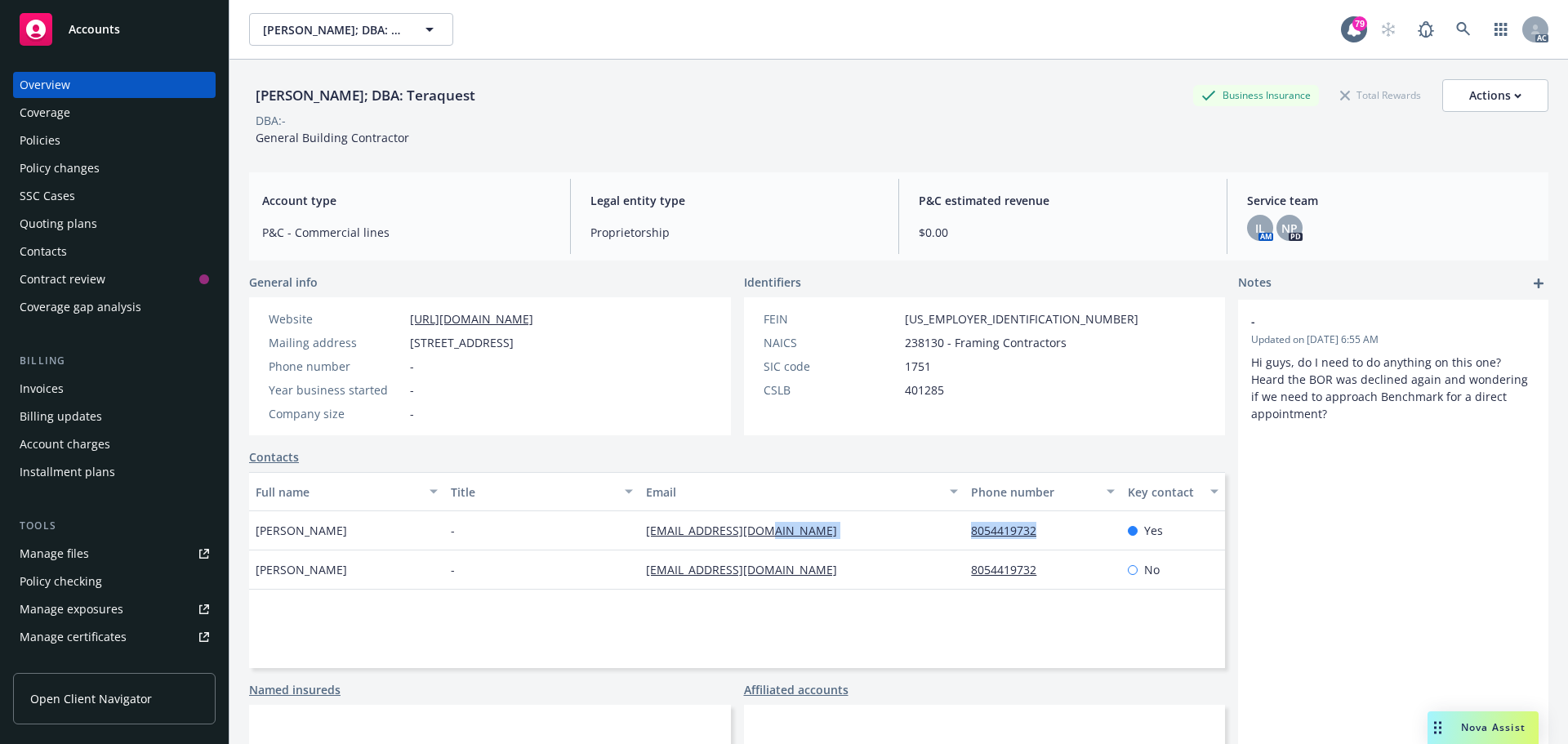
click at [39, 137] on div "Policies" at bounding box center [40, 140] width 41 height 26
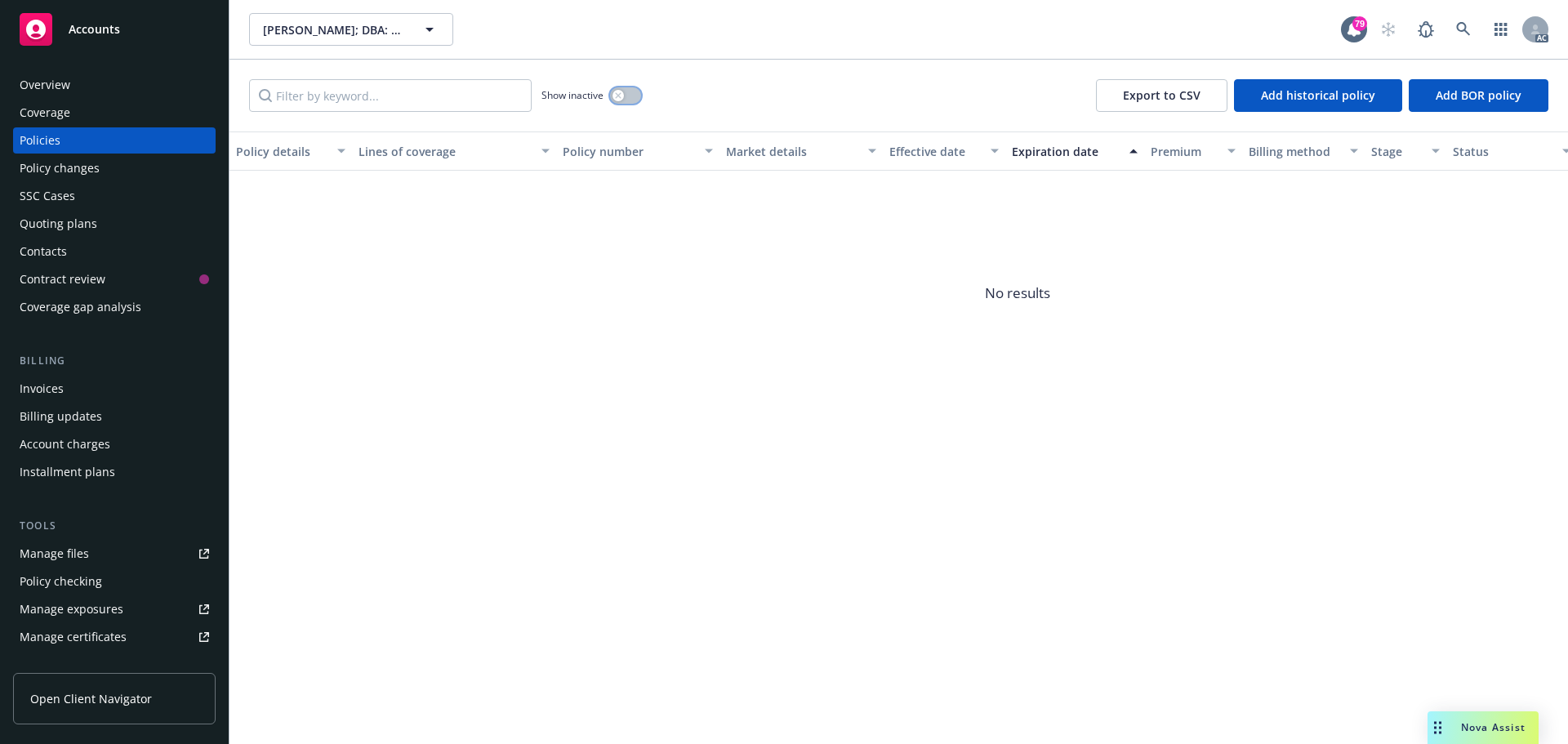
click at [635, 92] on button "button" at bounding box center [626, 95] width 31 height 16
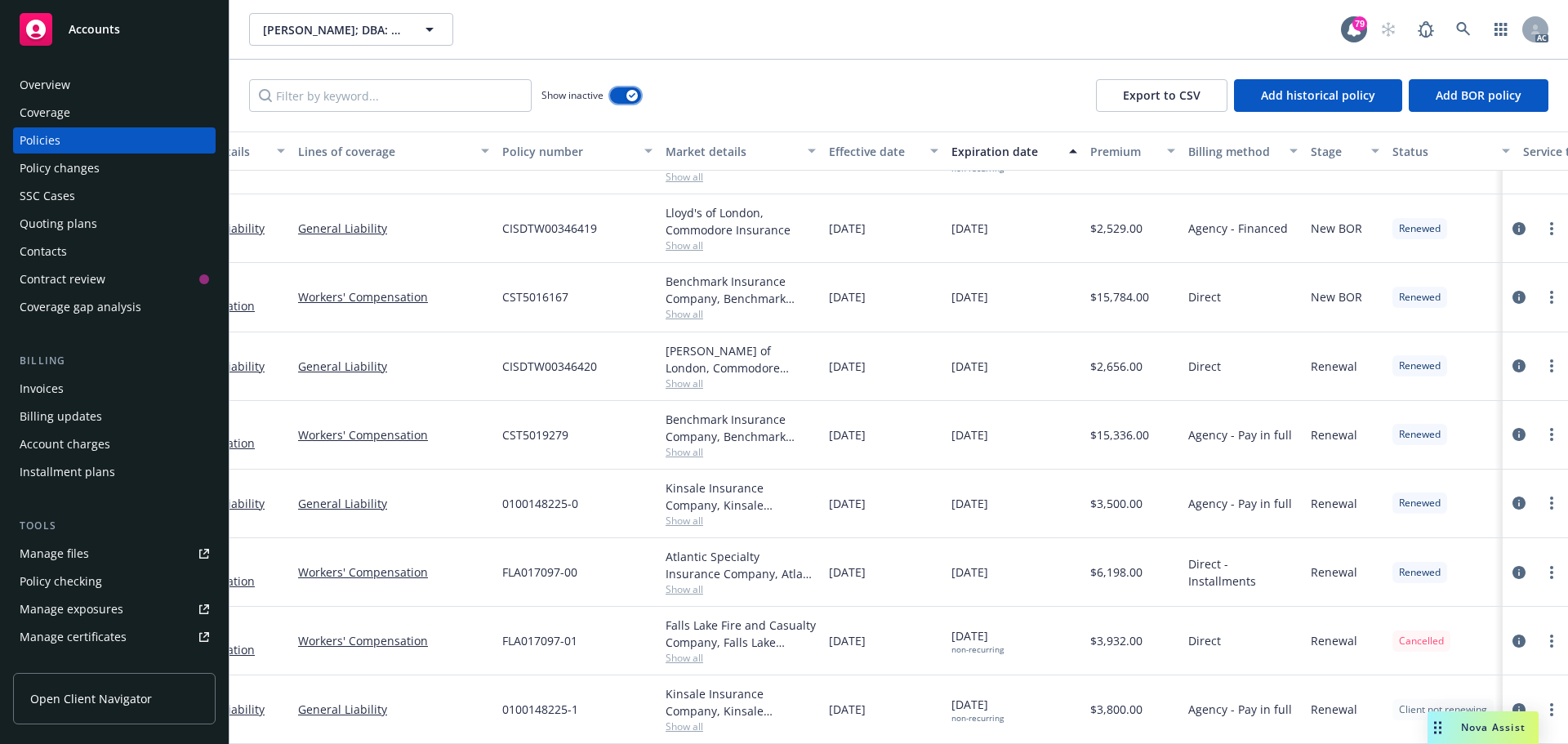
scroll to position [188, 0]
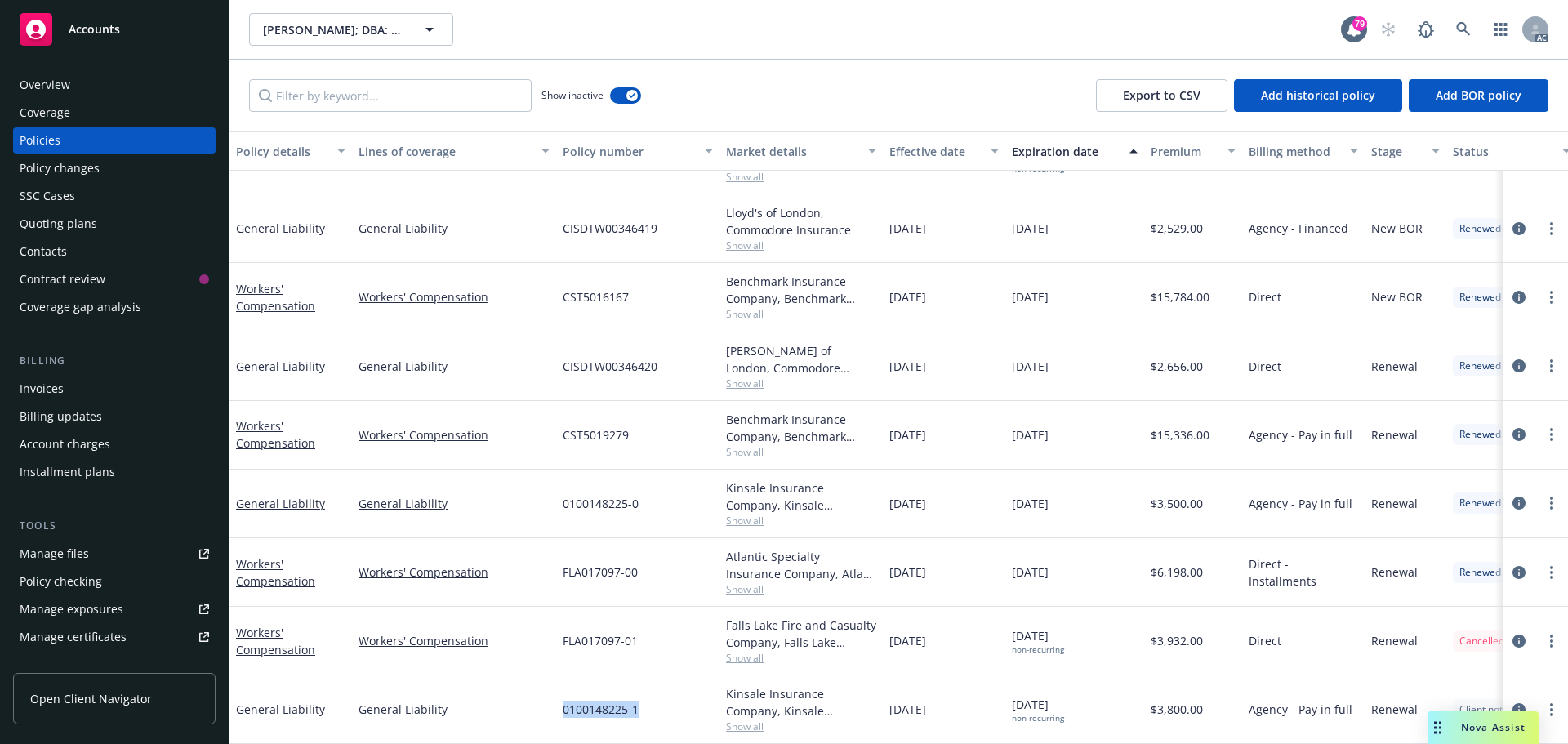
drag, startPoint x: 646, startPoint y: 701, endPoint x: 558, endPoint y: 702, distance: 88.0
click at [558, 702] on div "0100148225-1" at bounding box center [637, 709] width 163 height 68
copy span "0100148225-1"
click at [1456, 23] on icon at bounding box center [1463, 29] width 15 height 15
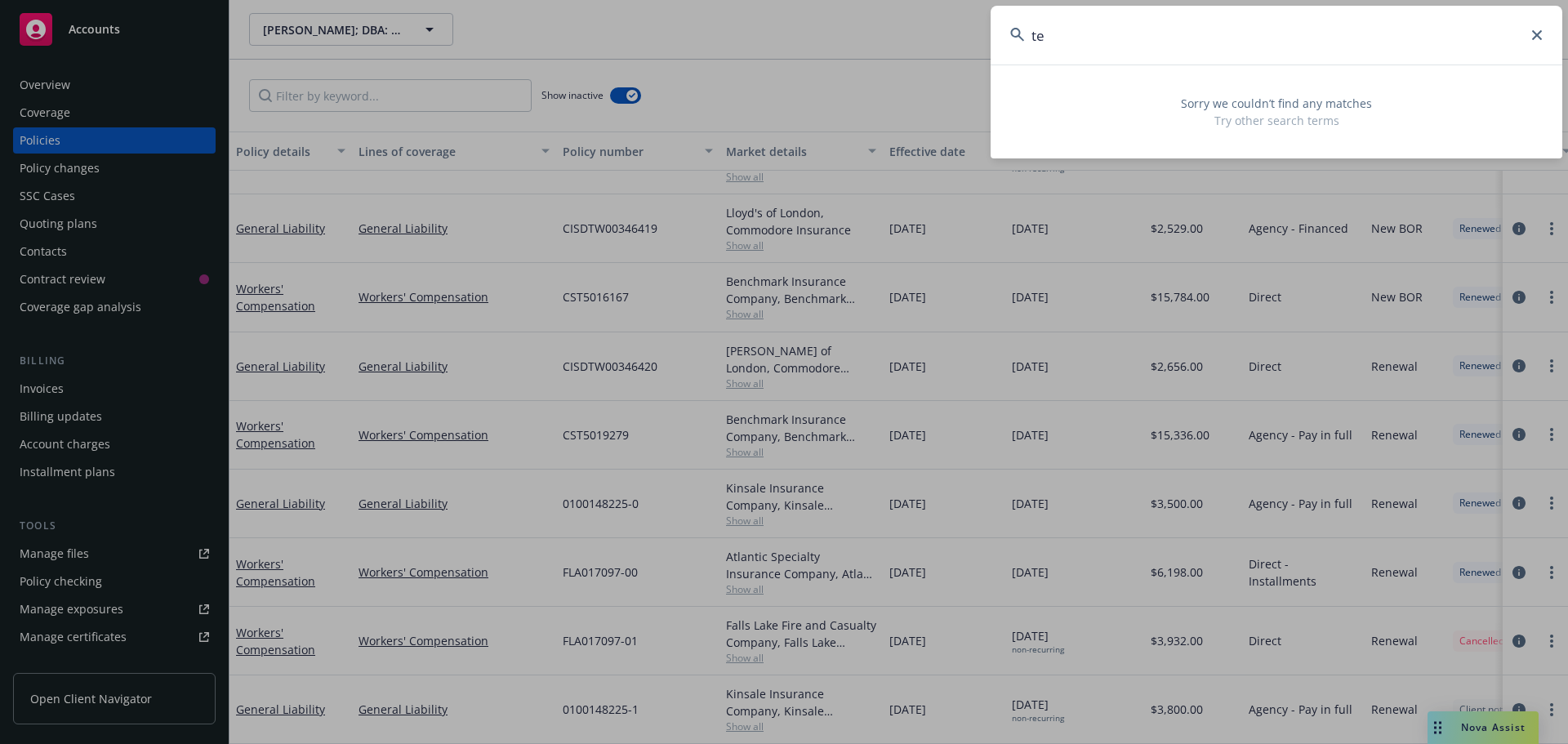
type input "t"
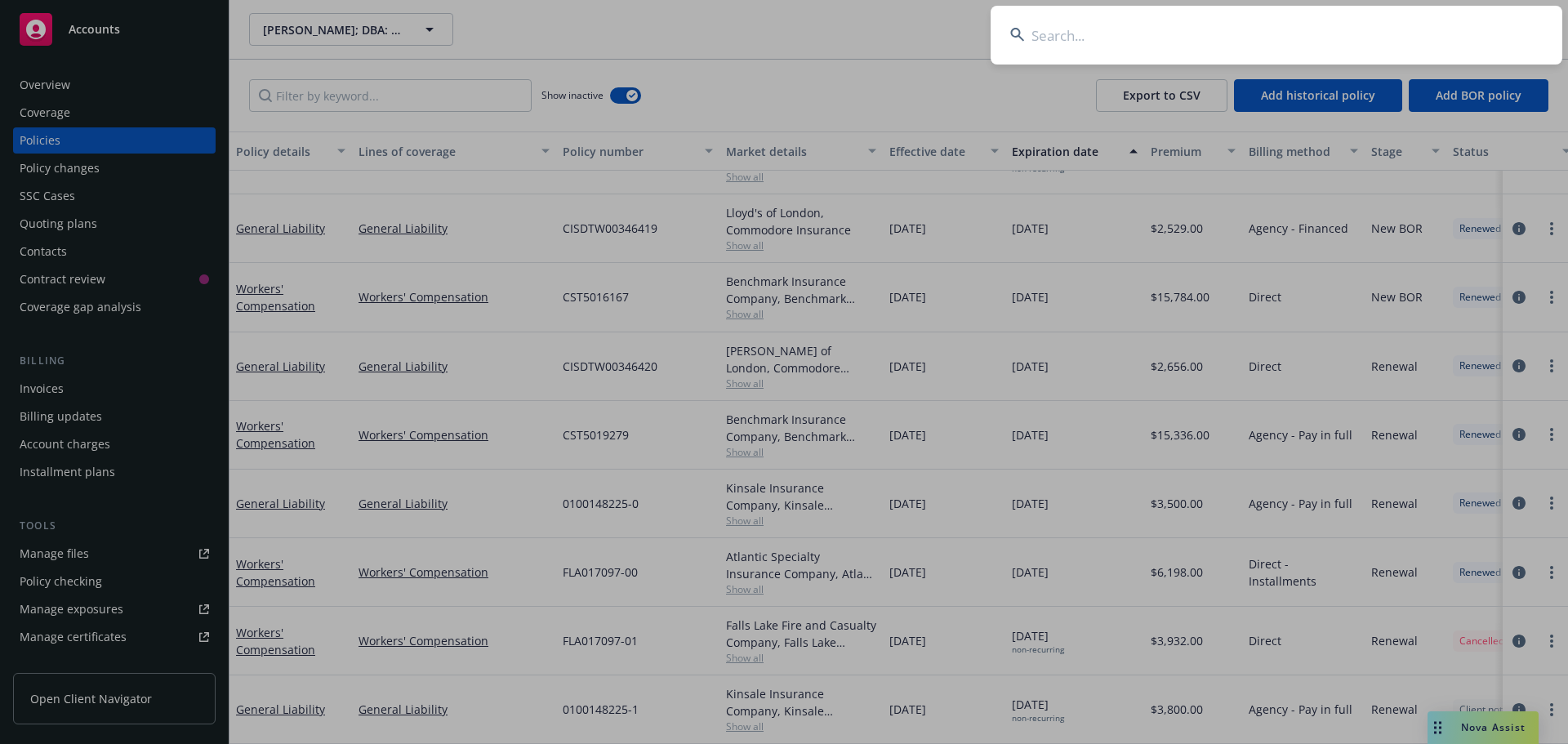
paste input "[PERSON_NAME][EMAIL_ADDRESS][DOMAIN_NAME]"
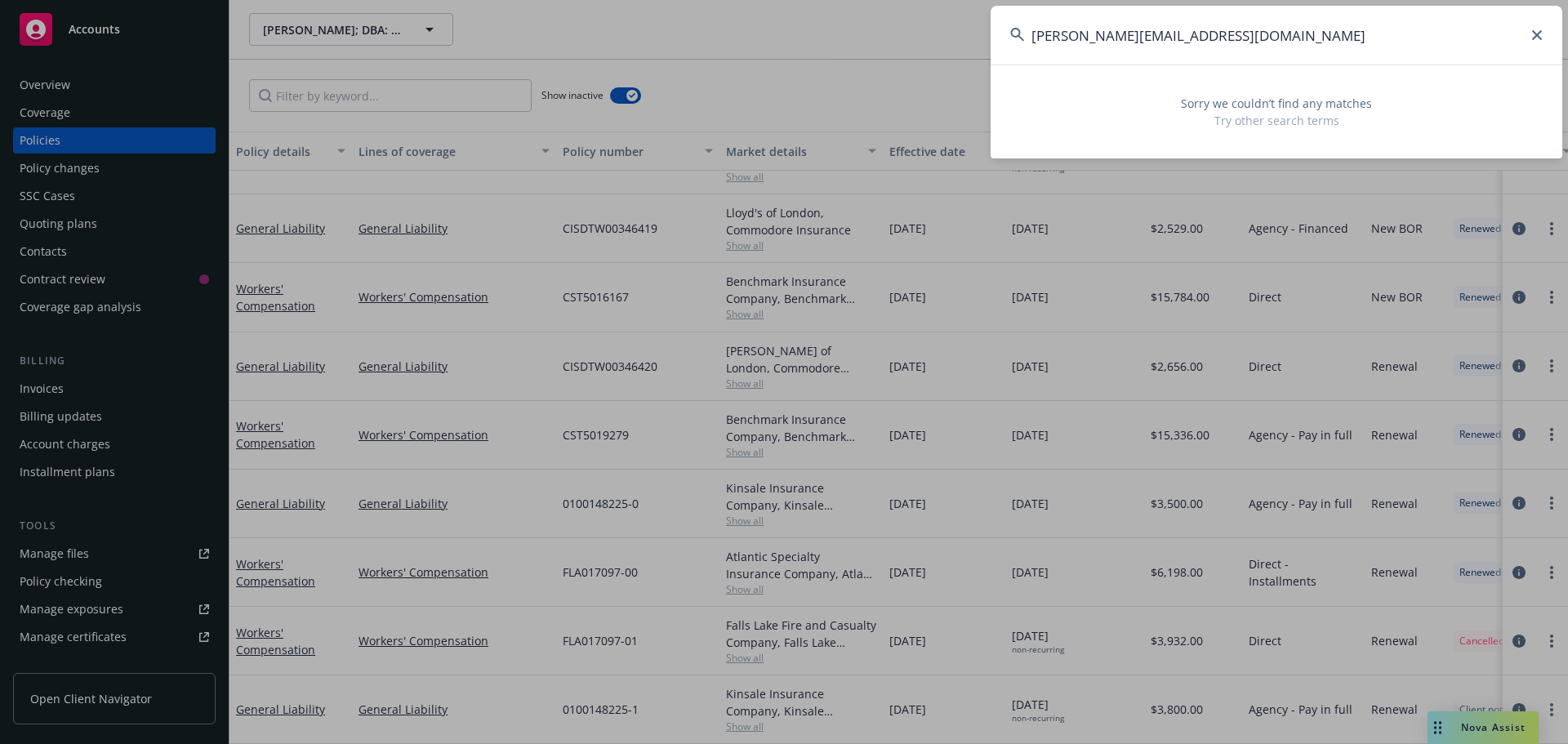
type input "[PERSON_NAME][EMAIL_ADDRESS][DOMAIN_NAME]"
